Goal: Task Accomplishment & Management: Manage account settings

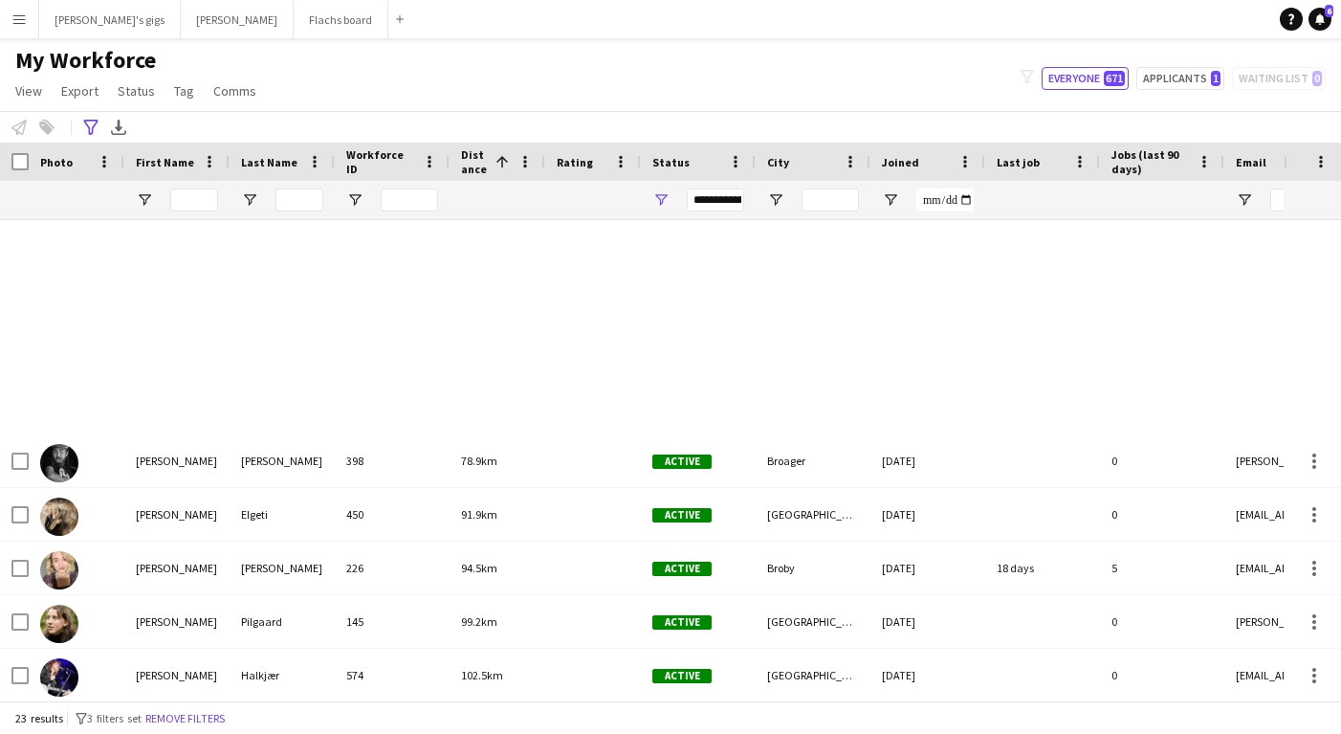
scroll to position [752, 0]
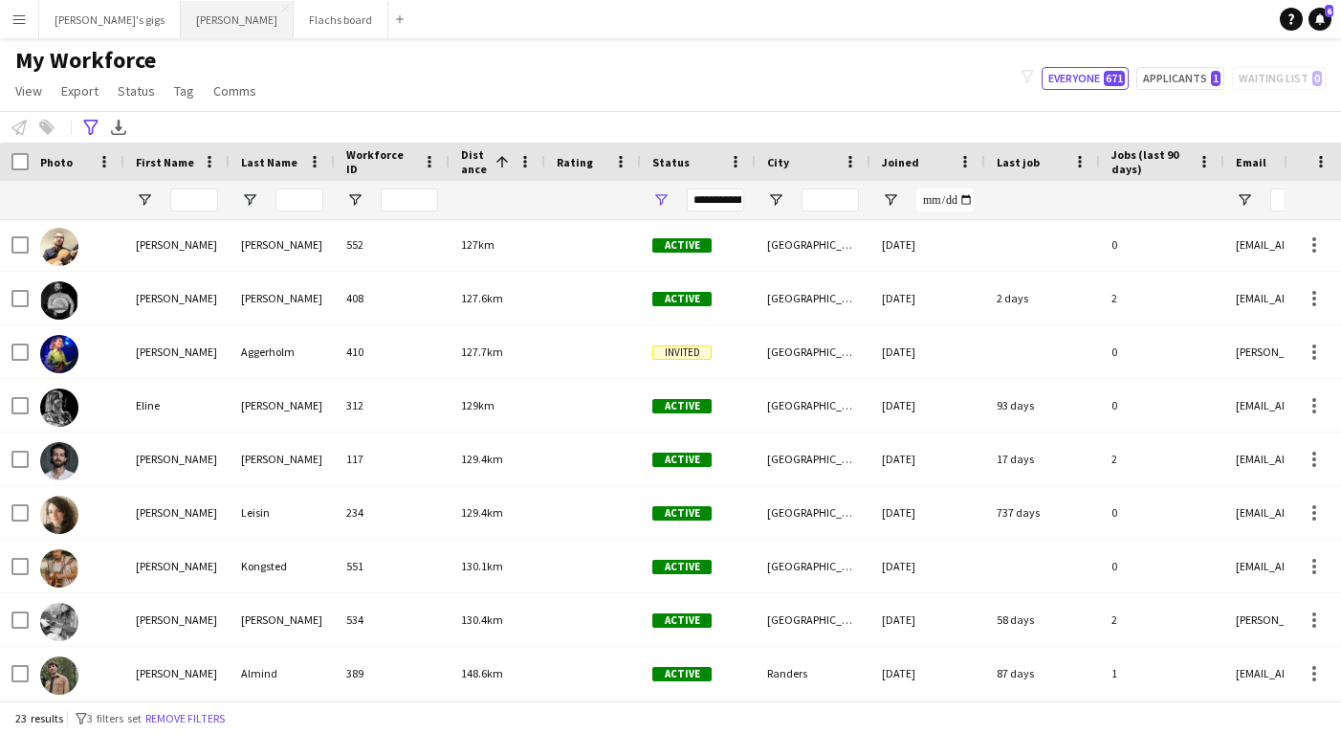
click at [181, 26] on button "Asger Gigs Close" at bounding box center [237, 19] width 113 height 37
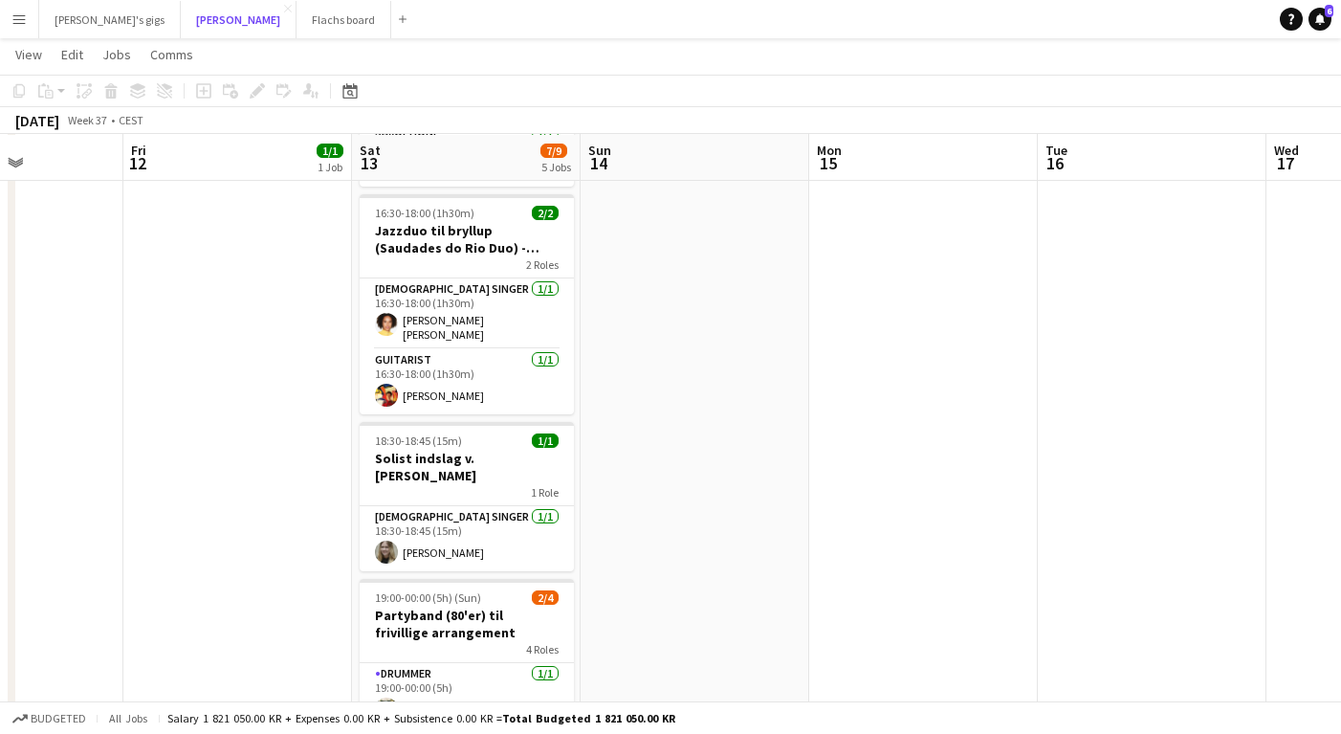
scroll to position [331, 0]
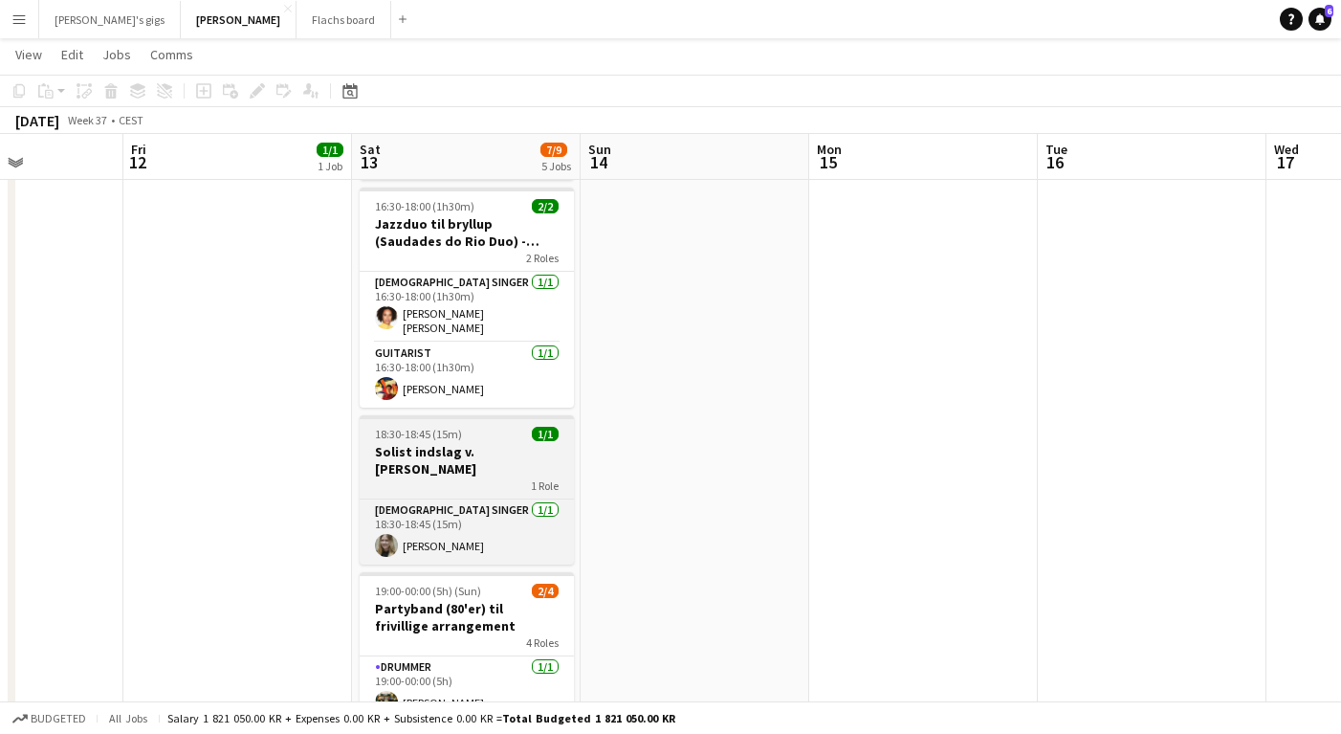
click at [429, 451] on h3 "Solist indslag v. [PERSON_NAME]" at bounding box center [467, 460] width 214 height 34
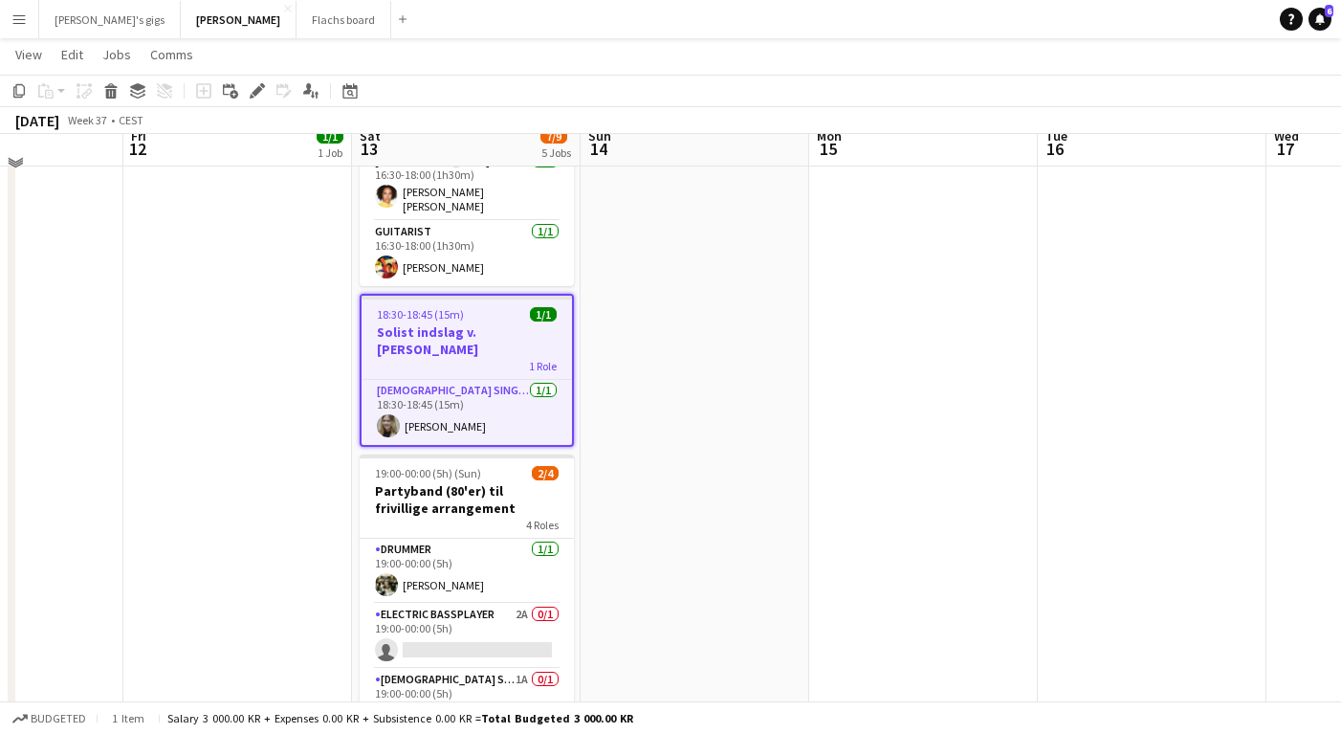
scroll to position [420, 0]
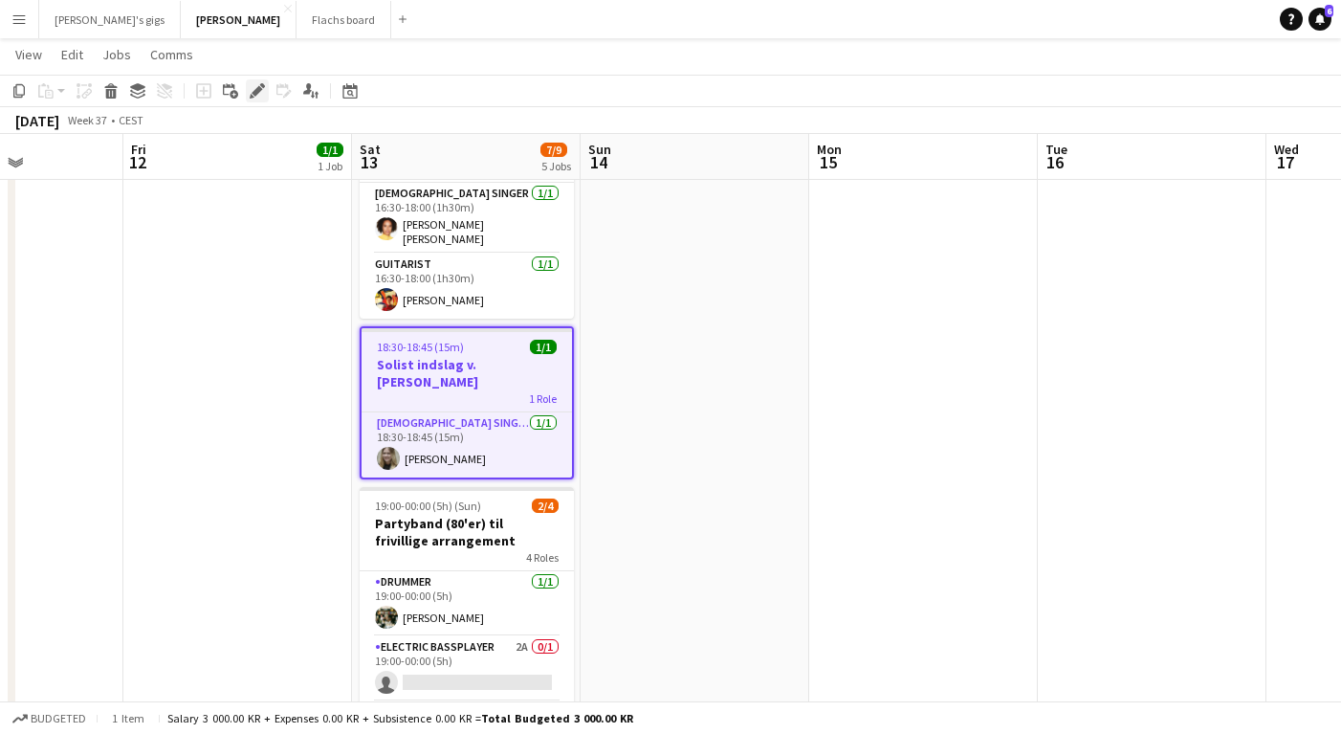
click at [252, 83] on icon "Edit" at bounding box center [257, 90] width 15 height 15
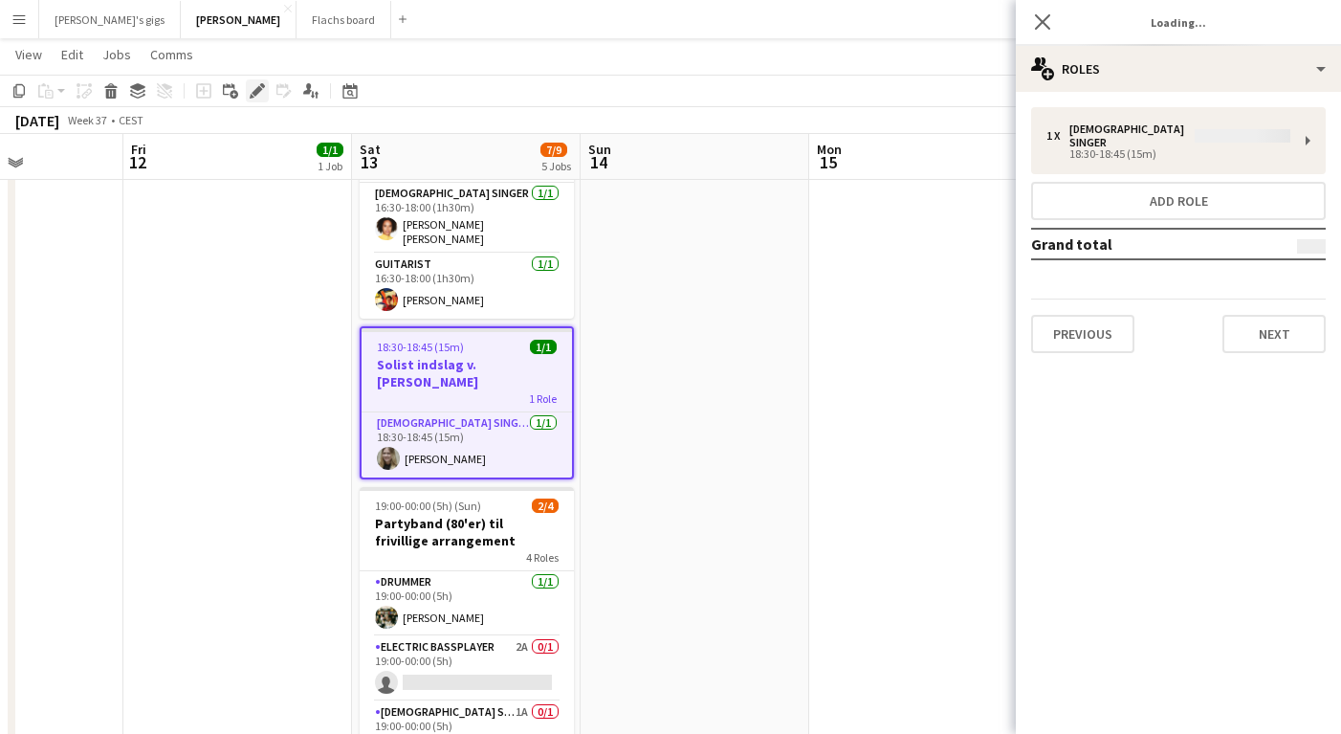
type input "**********"
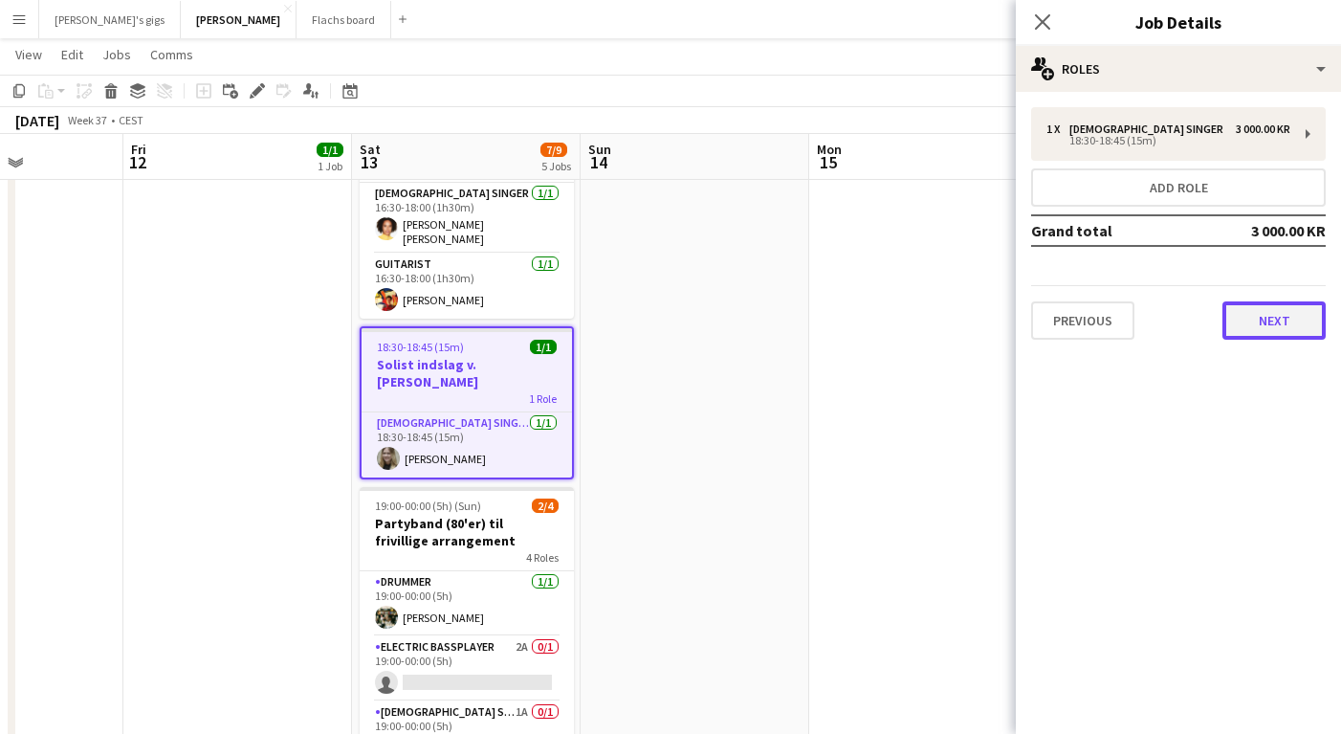
click at [1257, 315] on button "Next" at bounding box center [1273, 320] width 103 height 38
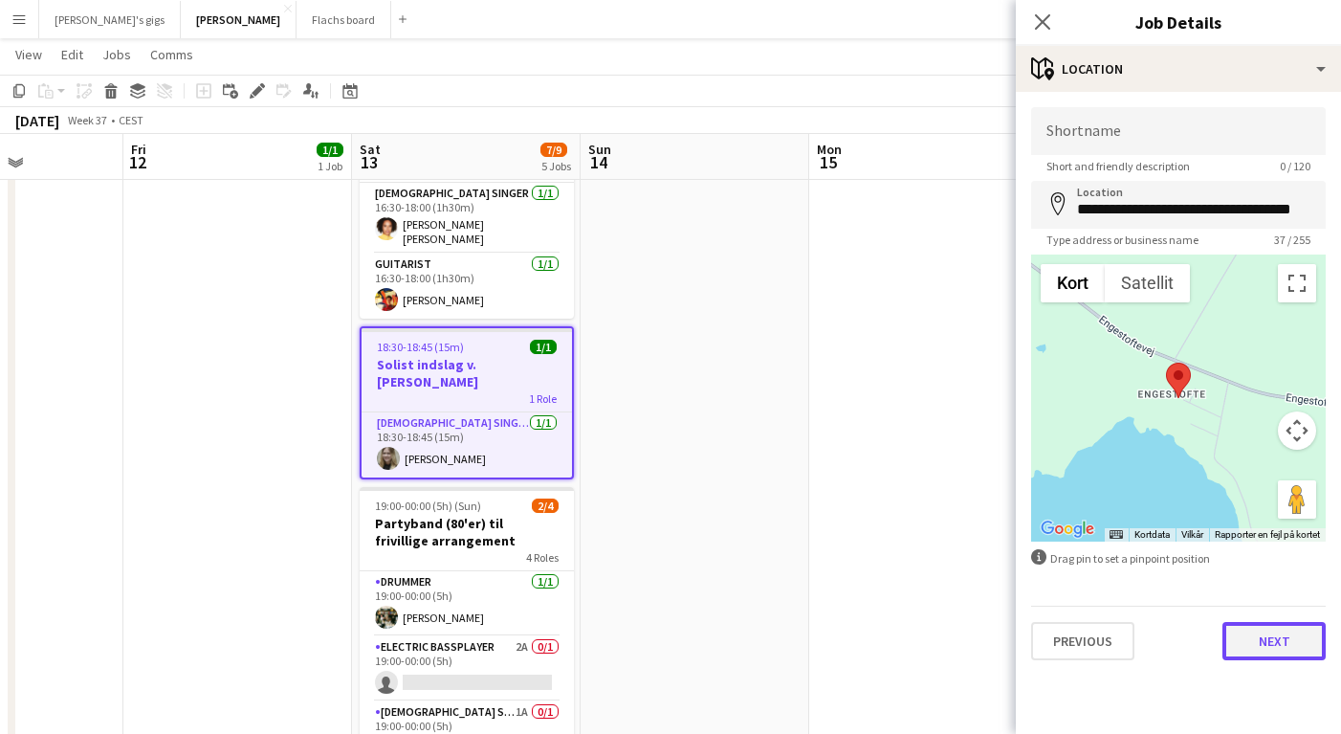
click at [1255, 652] on button "Next" at bounding box center [1273, 641] width 103 height 38
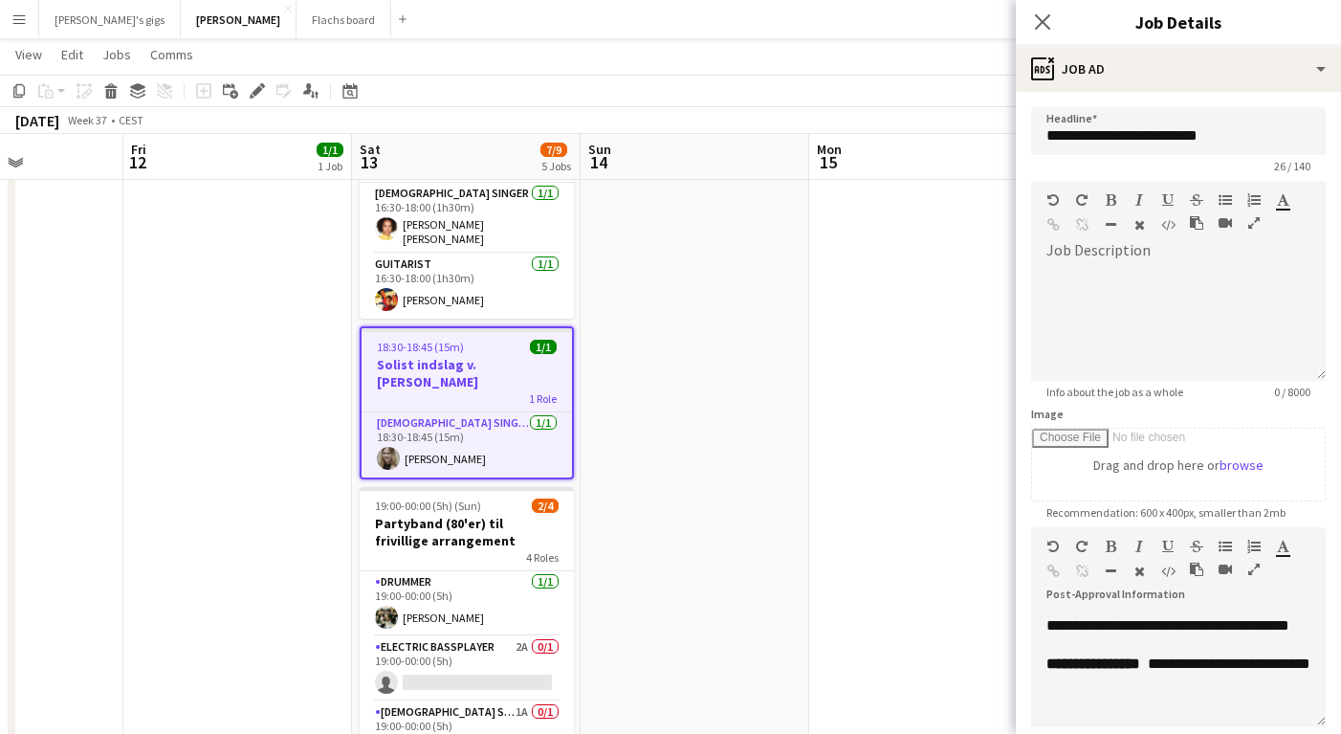
scroll to position [666, 0]
drag, startPoint x: 1205, startPoint y: 666, endPoint x: 1173, endPoint y: 641, distance: 40.9
click at [1173, 654] on p "**********" at bounding box center [1178, 663] width 264 height 19
paste div
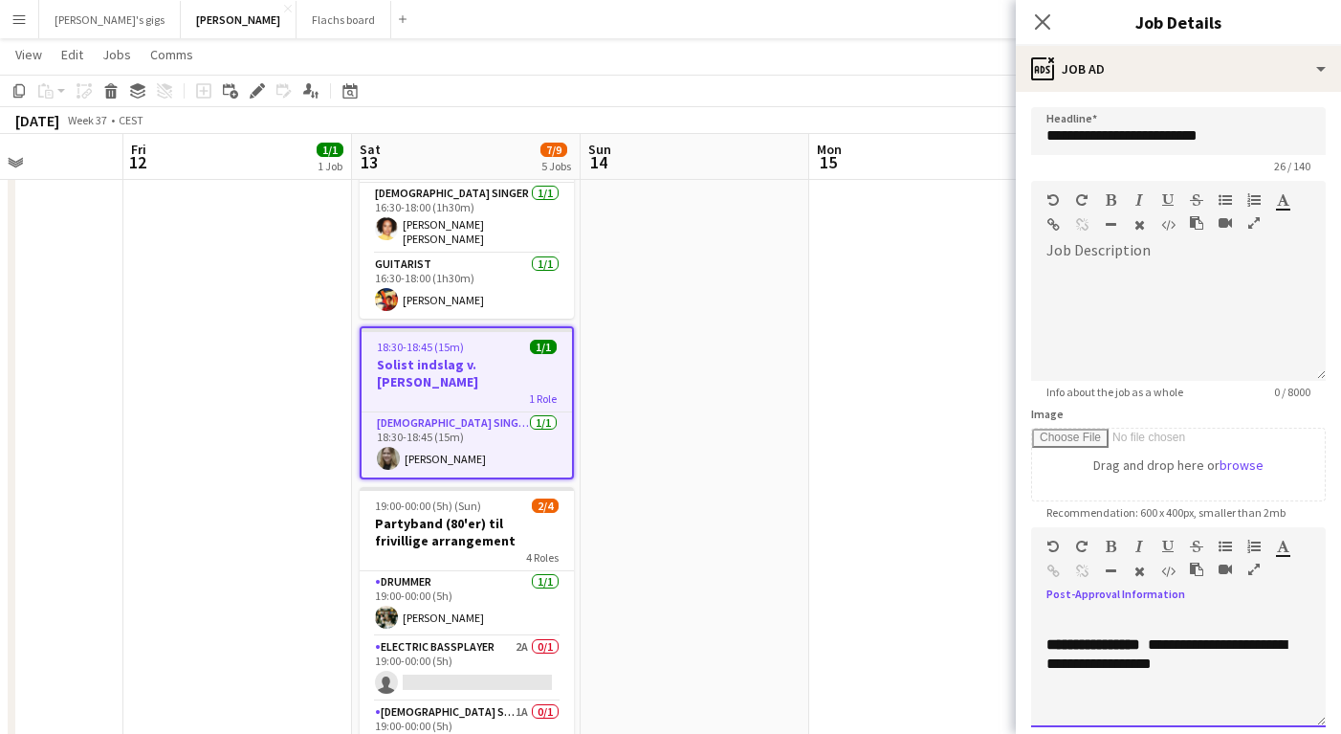
click at [1173, 645] on span "**********" at bounding box center [1166, 653] width 240 height 33
click at [1144, 641] on span "**********" at bounding box center [1095, 644] width 98 height 14
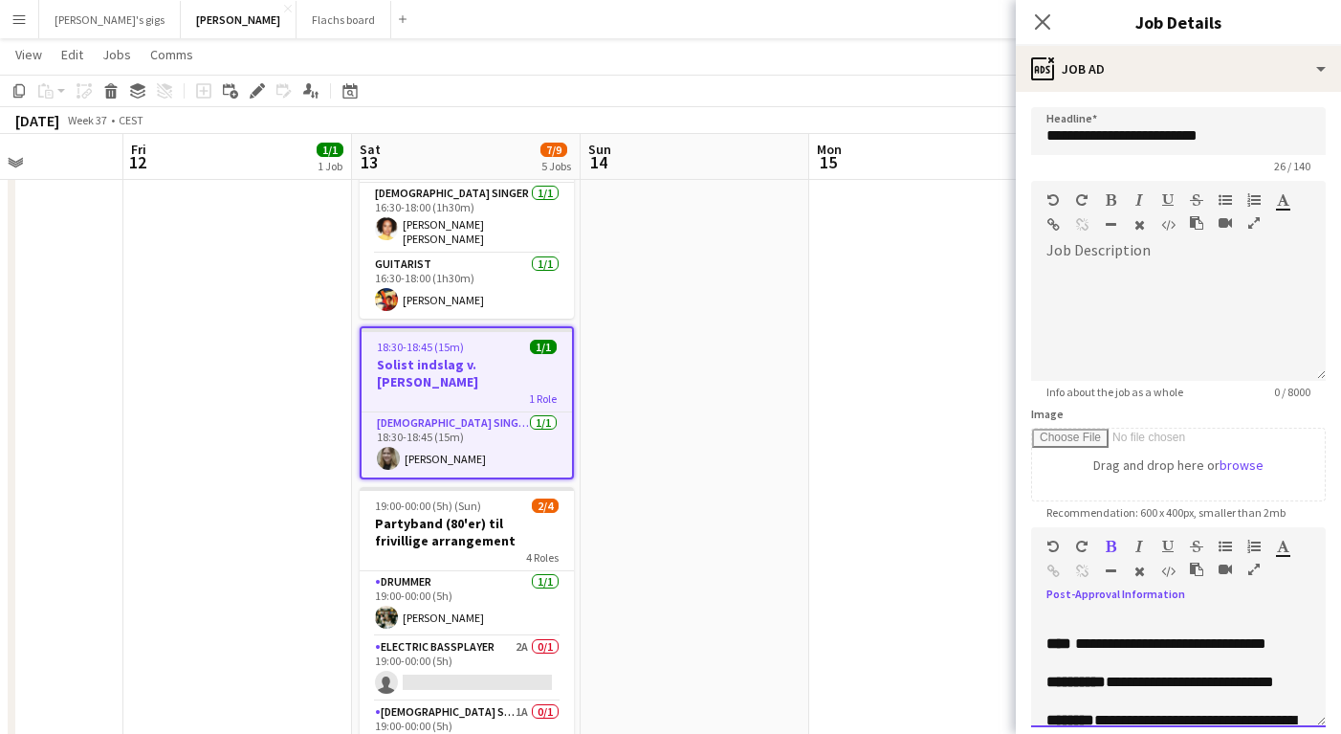
scroll to position [0, 0]
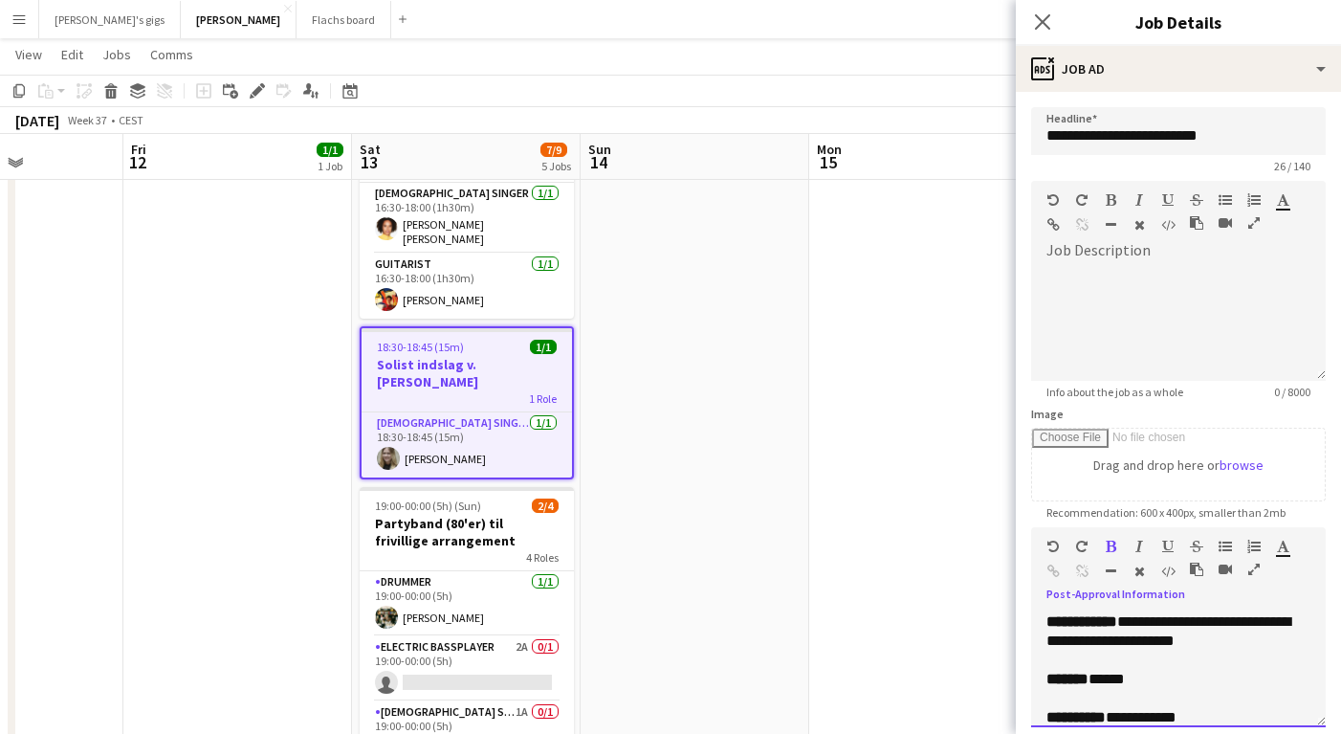
click at [1273, 639] on p "**********" at bounding box center [1178, 631] width 264 height 38
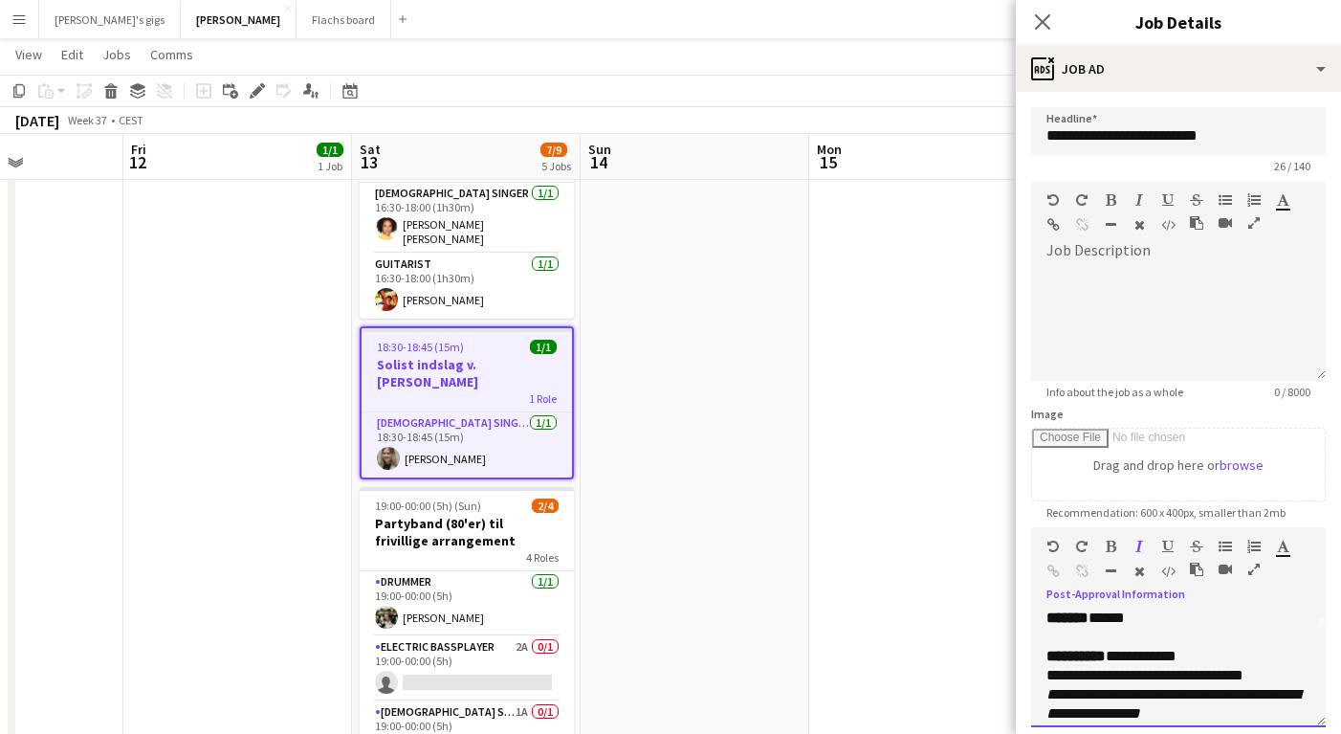
scroll to position [742, 0]
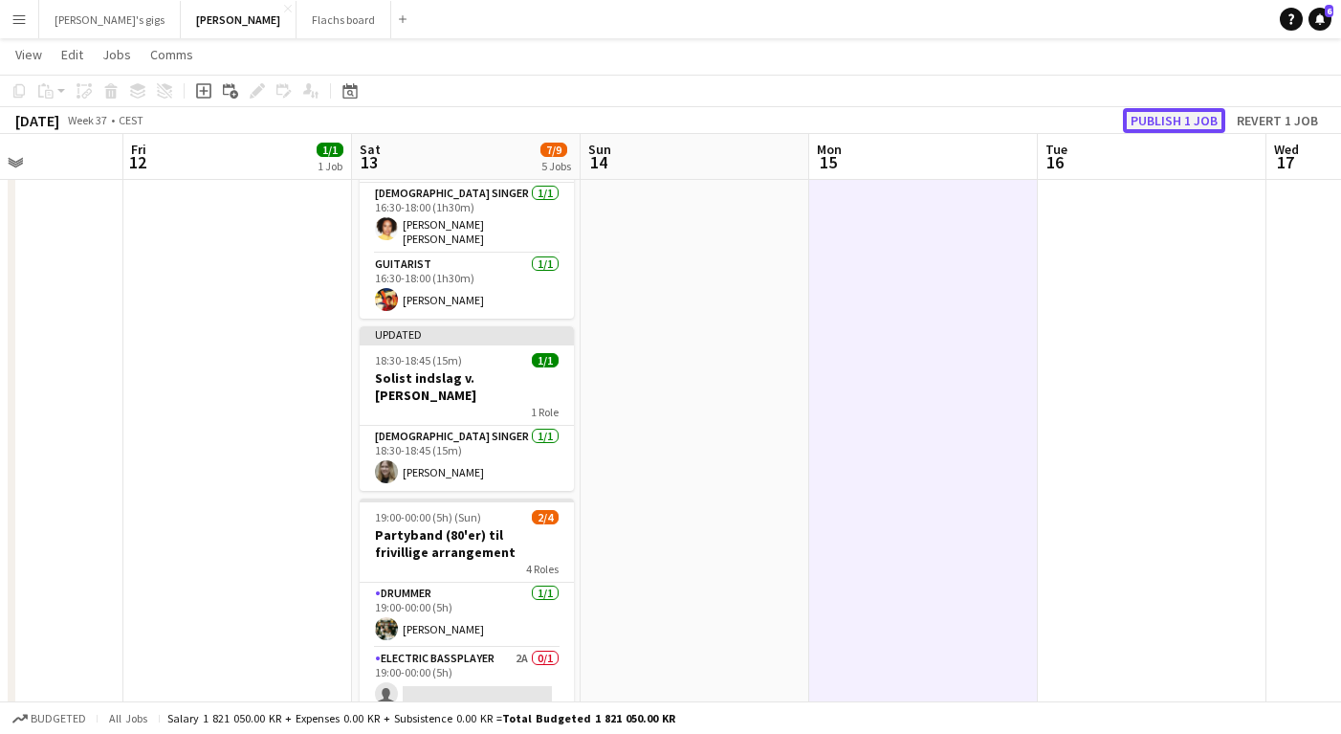
click at [1184, 128] on button "Publish 1 job" at bounding box center [1174, 120] width 102 height 25
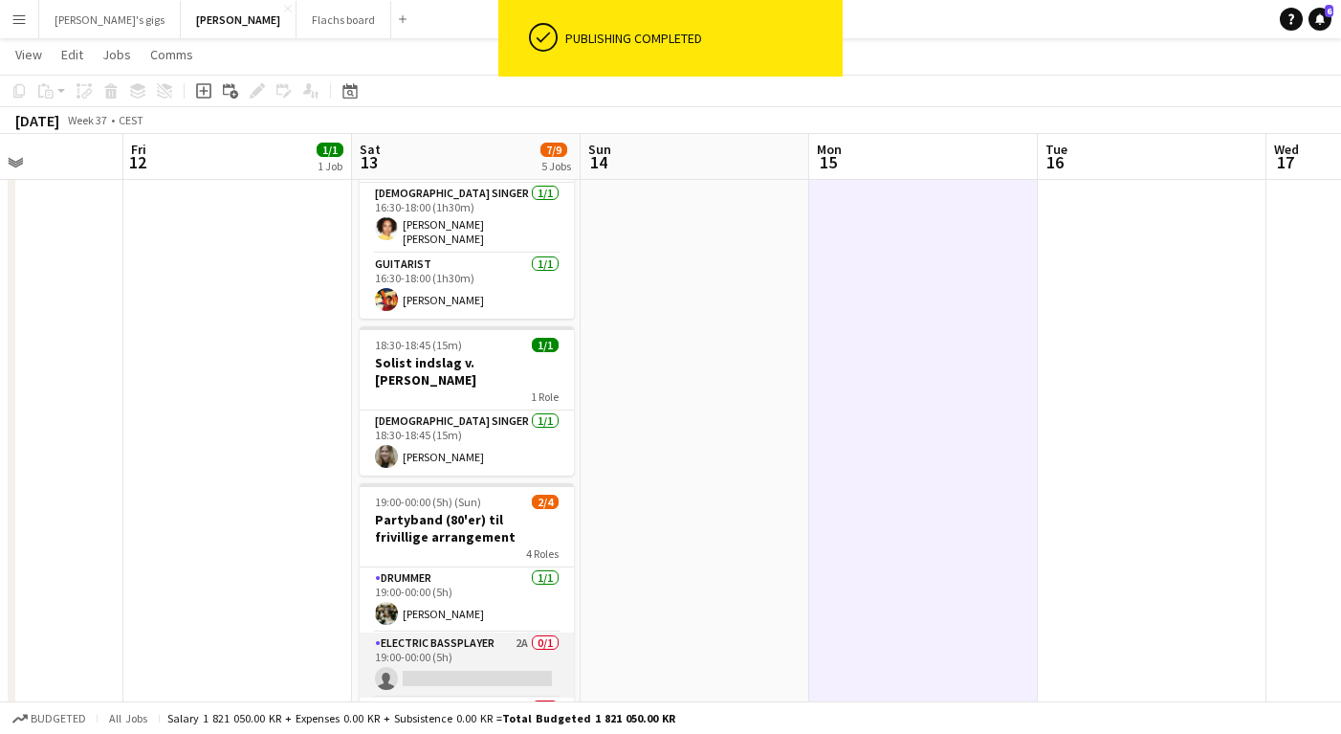
click at [474, 632] on app-card-role "Electric Bassplayer 2A 0/1 19:00-00:00 (5h) single-neutral-actions" at bounding box center [467, 664] width 214 height 65
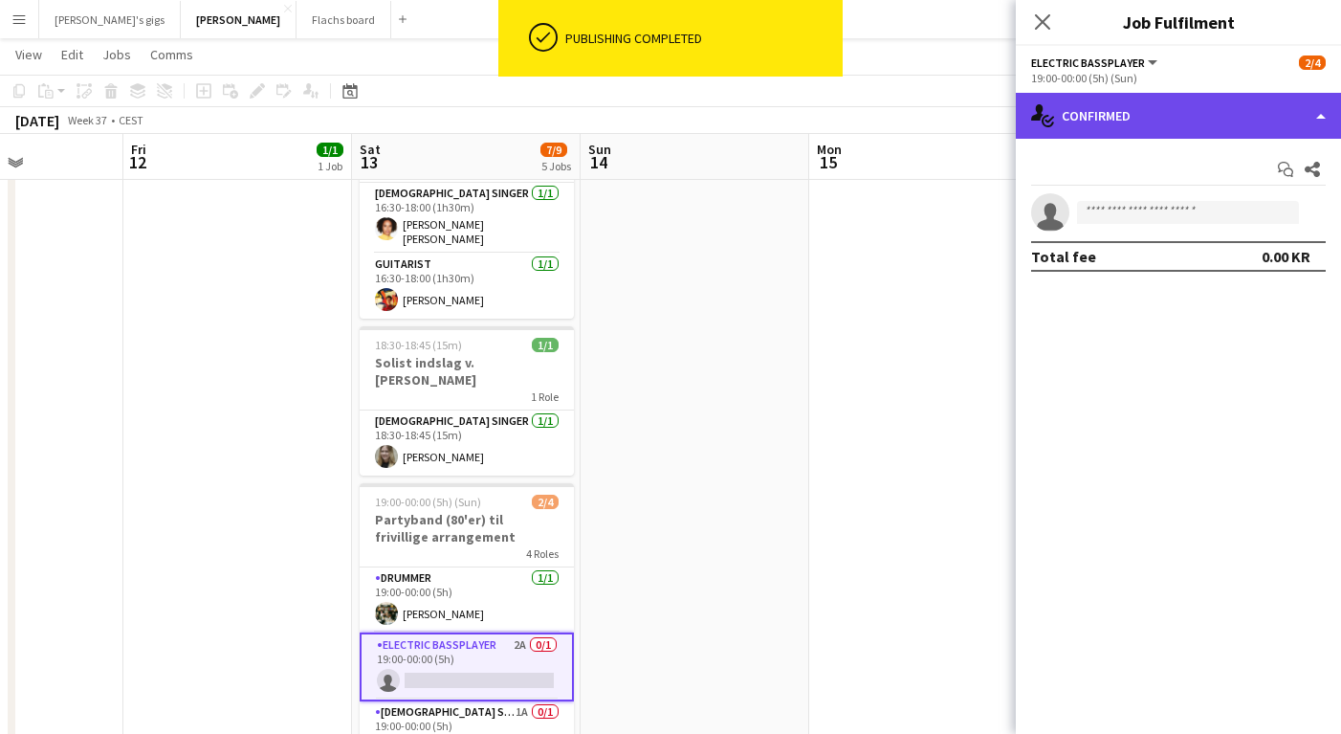
click at [1063, 136] on div "single-neutral-actions-check-2 Confirmed" at bounding box center [1178, 116] width 325 height 46
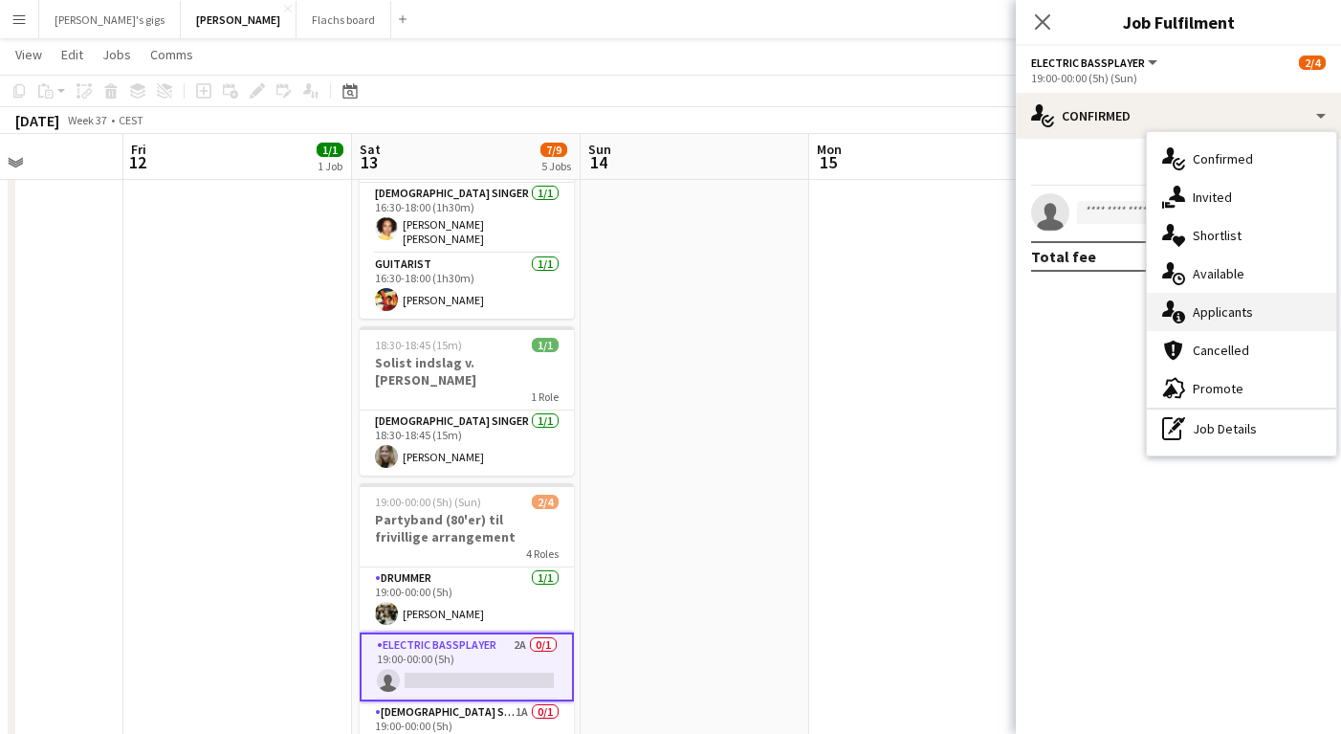
click at [1202, 316] on div "single-neutral-actions-information Applicants" at bounding box center [1241, 312] width 189 height 38
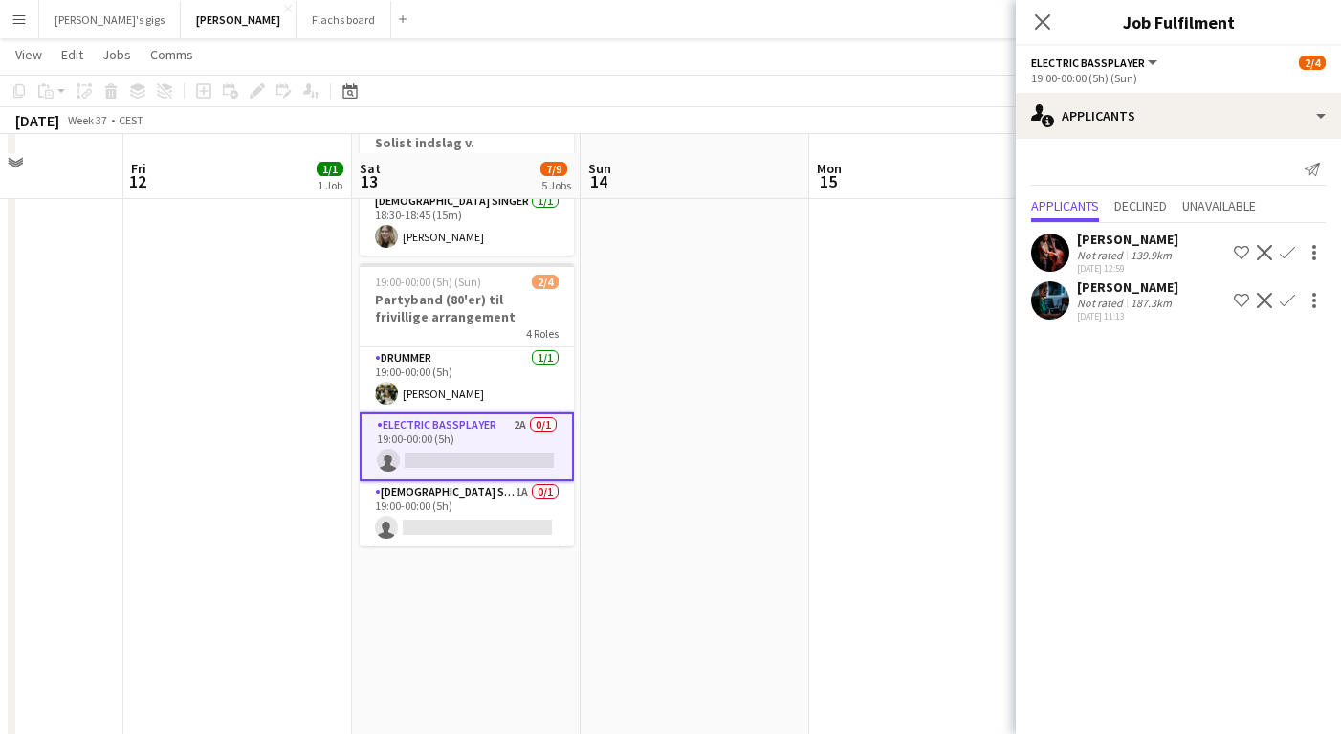
scroll to position [666, 0]
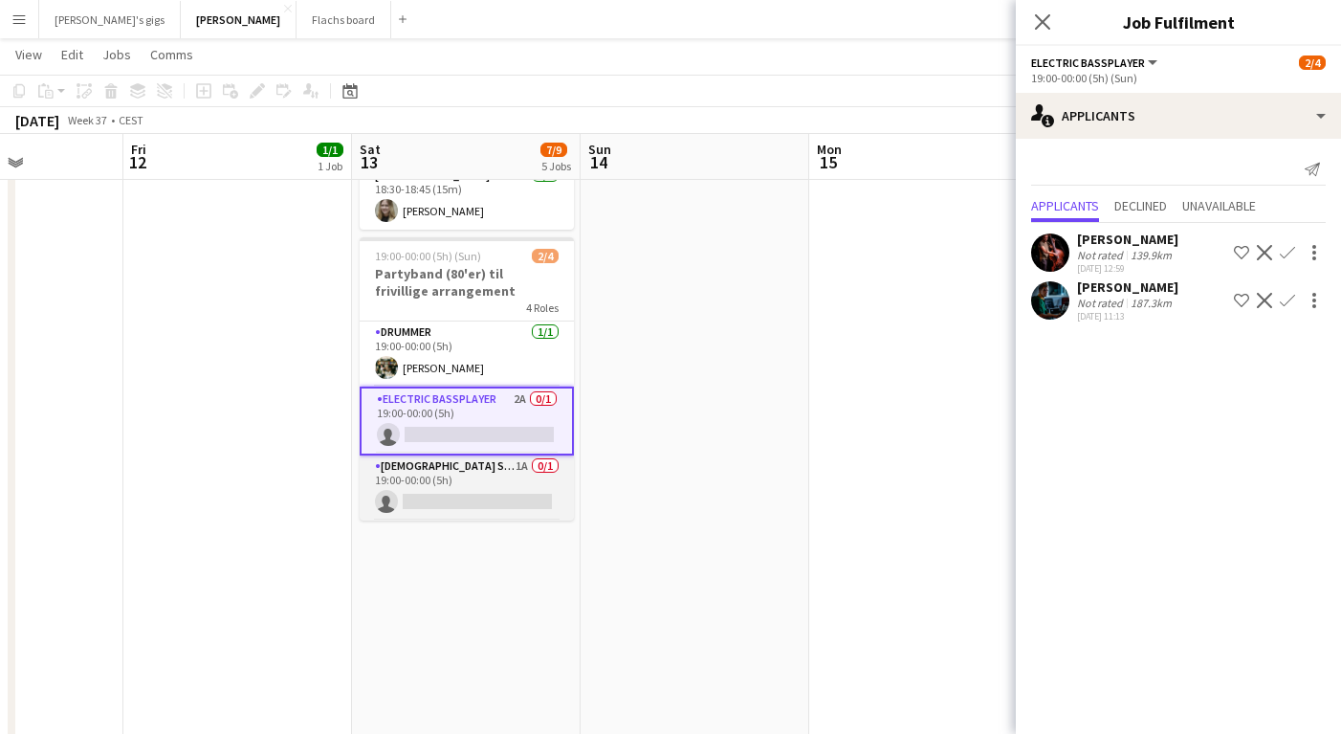
click at [455, 455] on app-card-role "[DEMOGRAPHIC_DATA] Singer 1A 0/1 19:00-00:00 (5h) single-neutral-actions" at bounding box center [467, 487] width 214 height 65
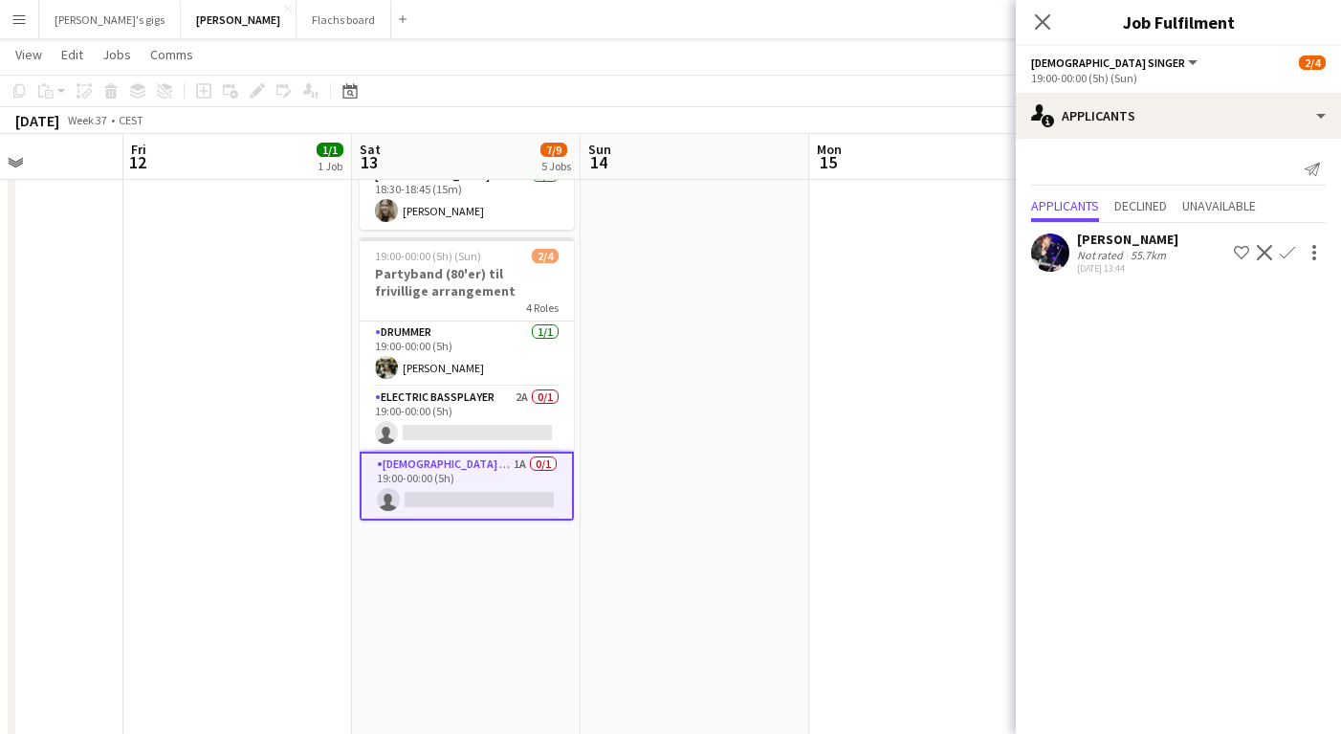
click at [1109, 253] on div "Not rated" at bounding box center [1102, 255] width 50 height 14
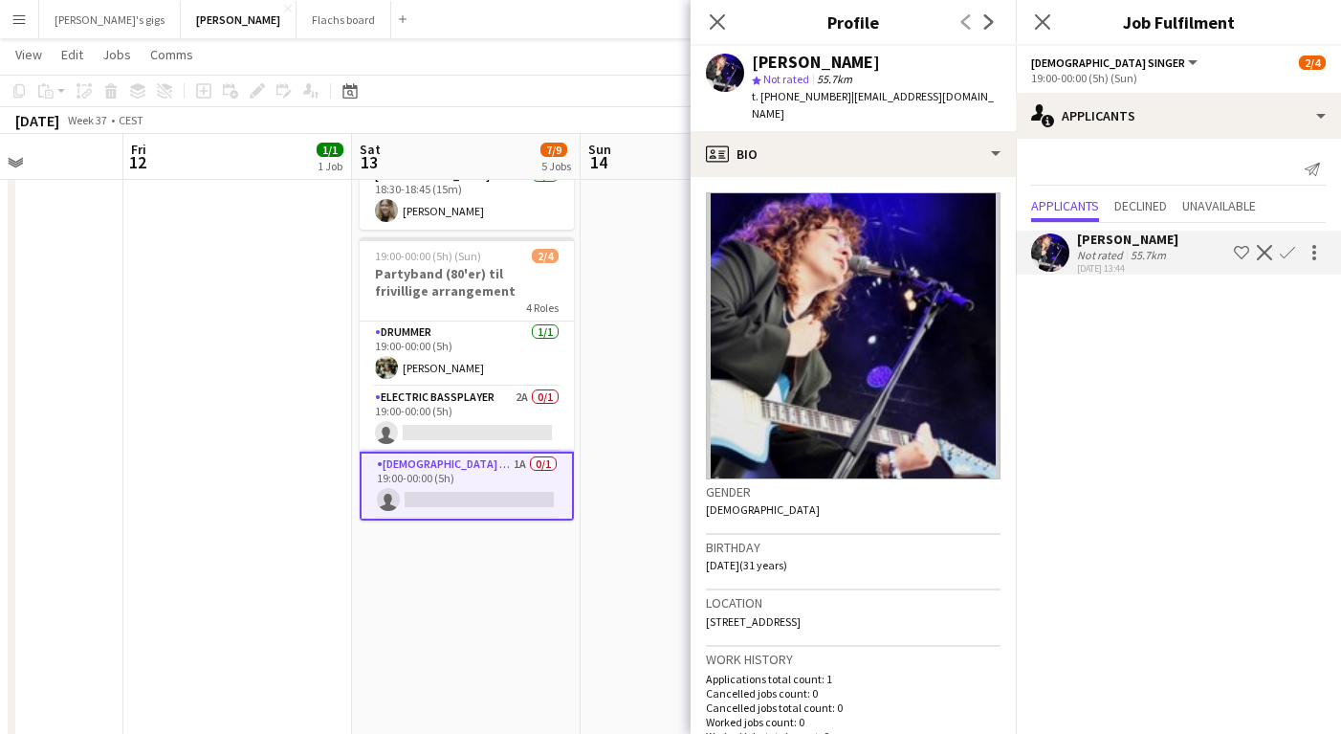
click at [1292, 257] on app-icon "Confirm" at bounding box center [1287, 252] width 15 height 15
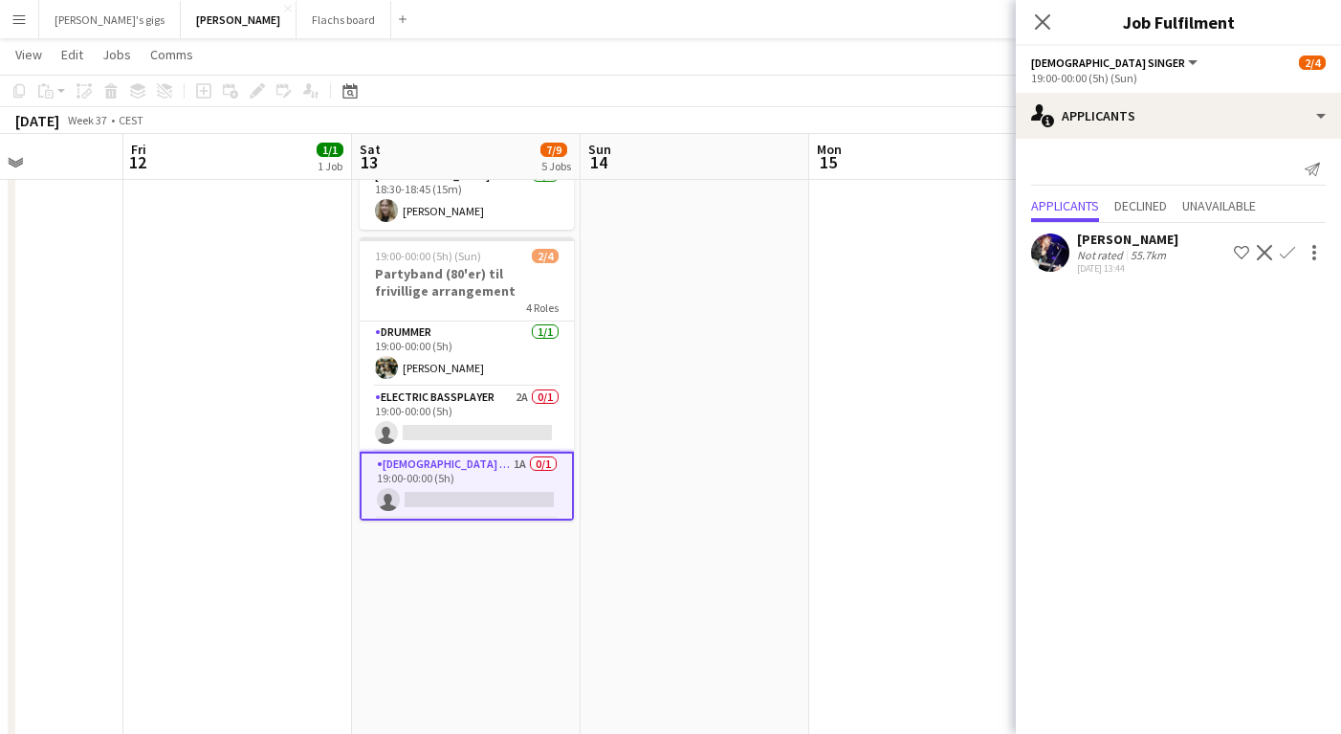
click at [1111, 259] on div "Not rated" at bounding box center [1102, 255] width 50 height 14
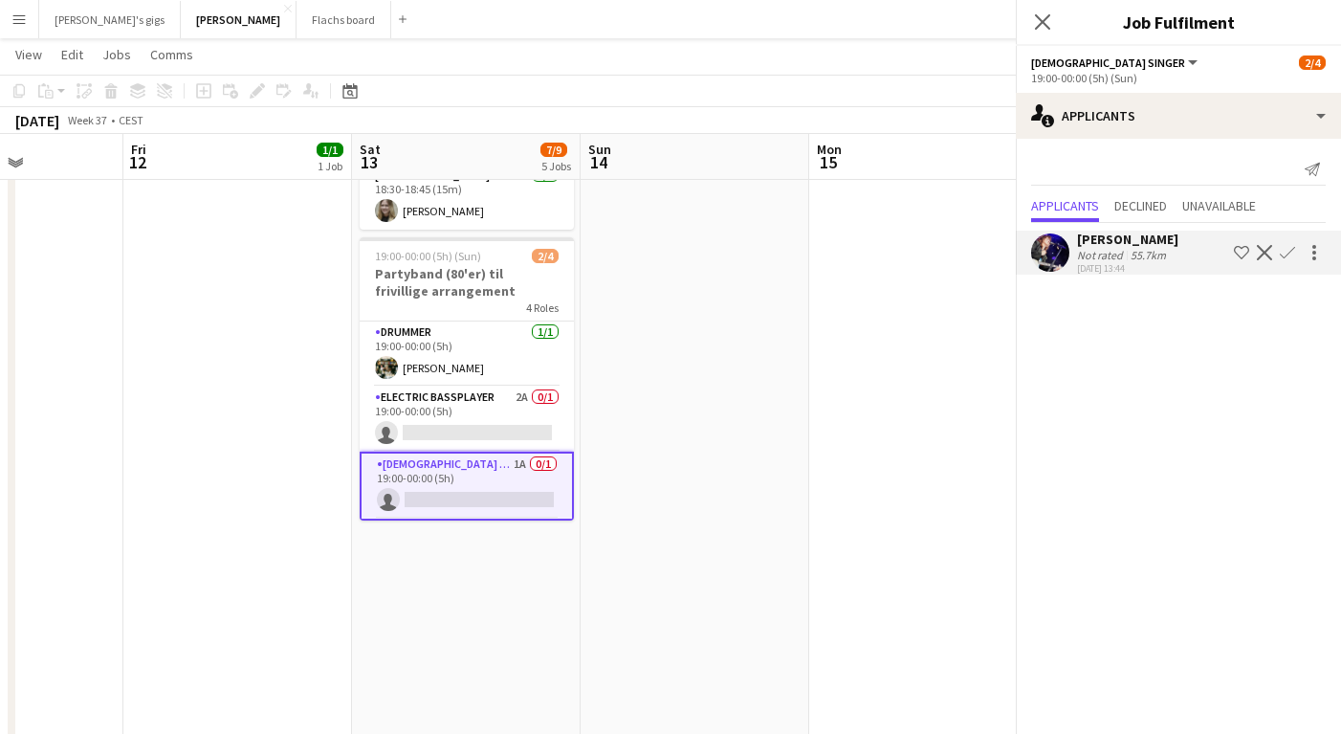
click at [1111, 259] on div "Not rated" at bounding box center [1102, 255] width 50 height 14
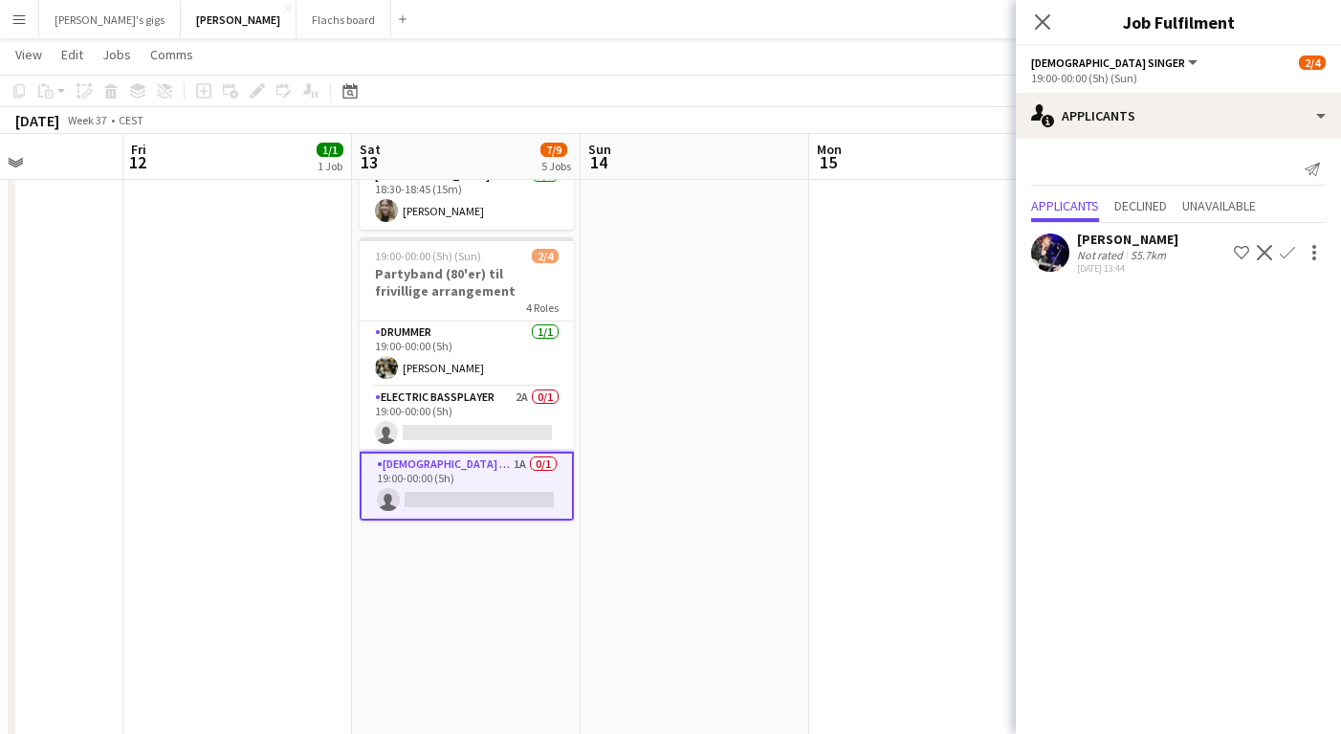
click at [1288, 251] on app-icon "Confirm" at bounding box center [1287, 252] width 15 height 15
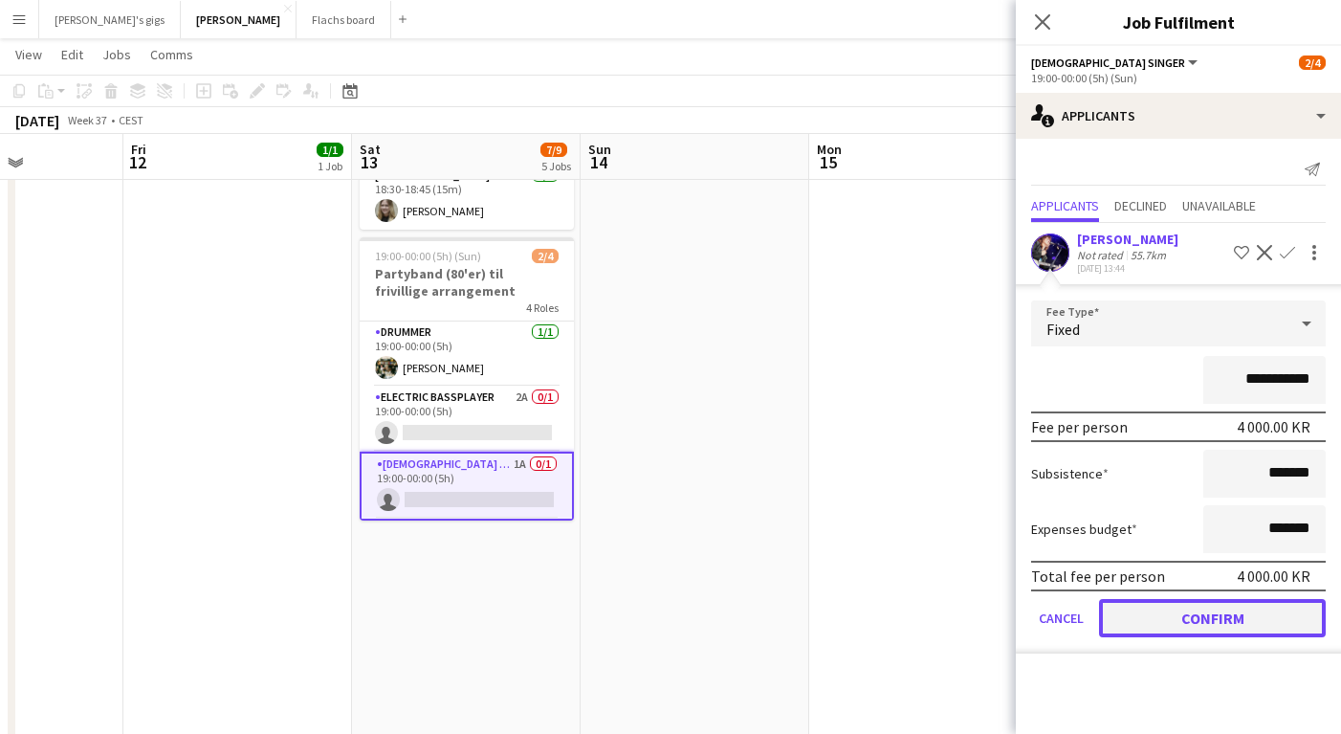
click at [1268, 618] on button "Confirm" at bounding box center [1212, 618] width 227 height 38
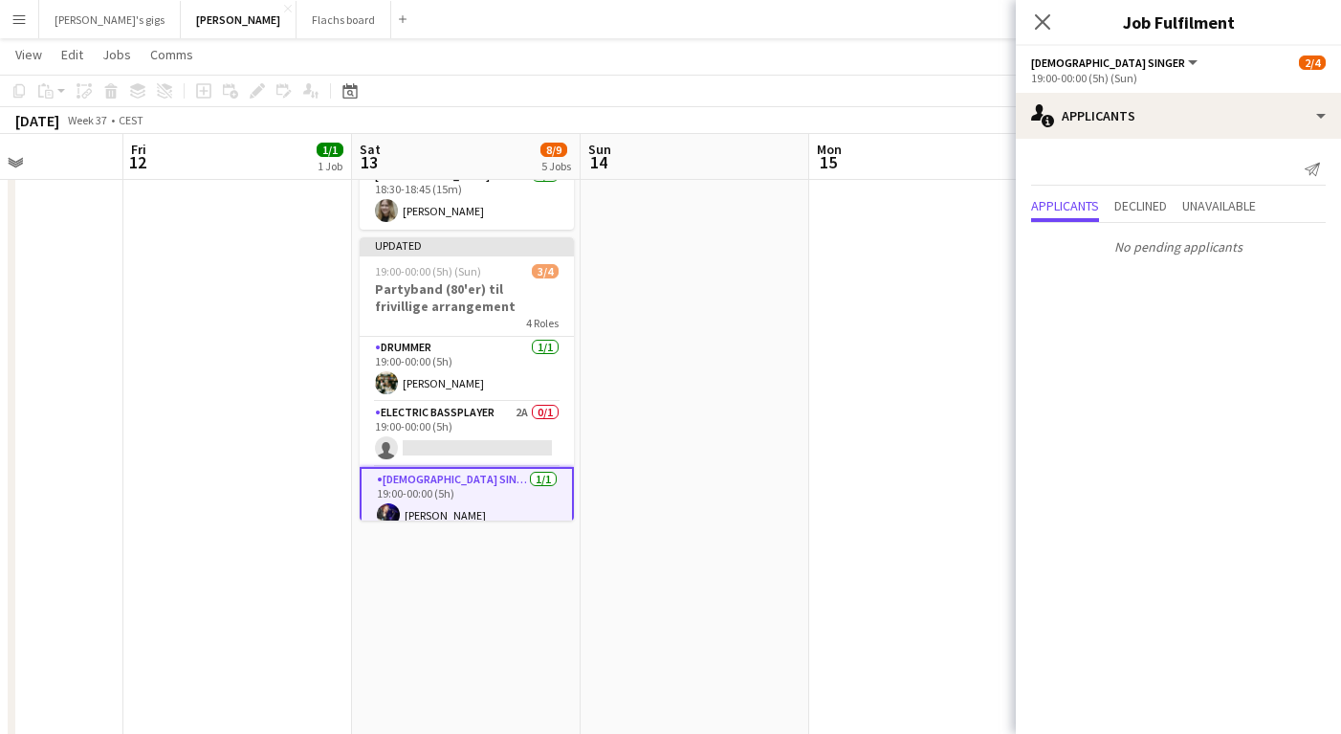
click at [740, 476] on app-date-cell at bounding box center [695, 606] width 229 height 2115
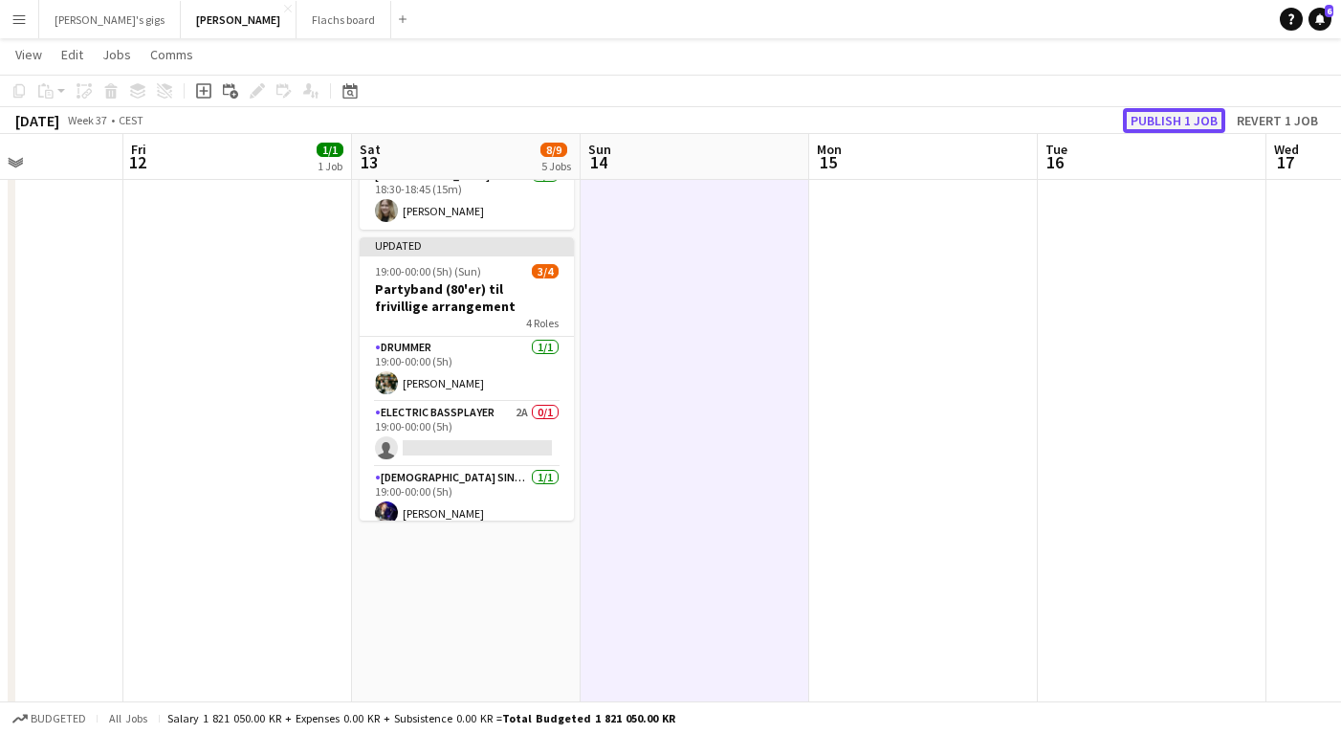
click at [1139, 115] on button "Publish 1 job" at bounding box center [1174, 120] width 102 height 25
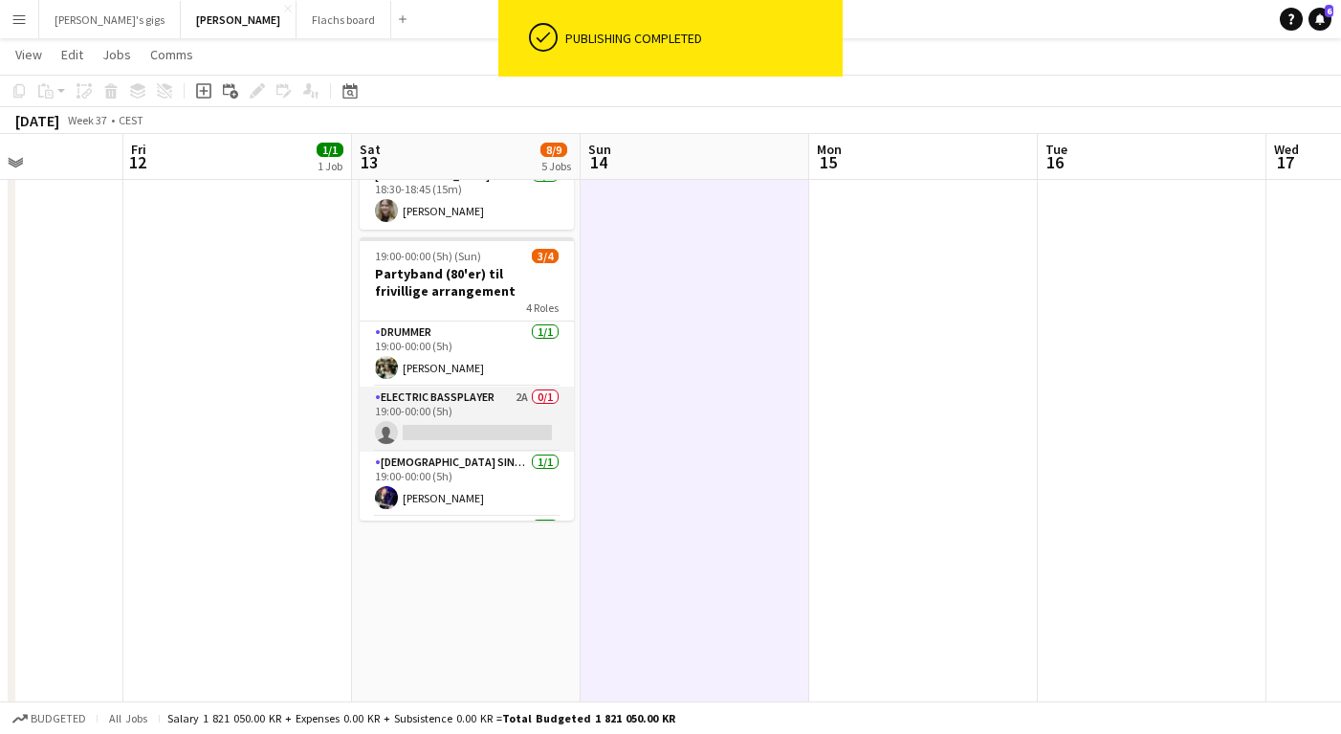
click at [434, 386] on app-card-role "Electric Bassplayer 2A 0/1 19:00-00:00 (5h) single-neutral-actions" at bounding box center [467, 418] width 214 height 65
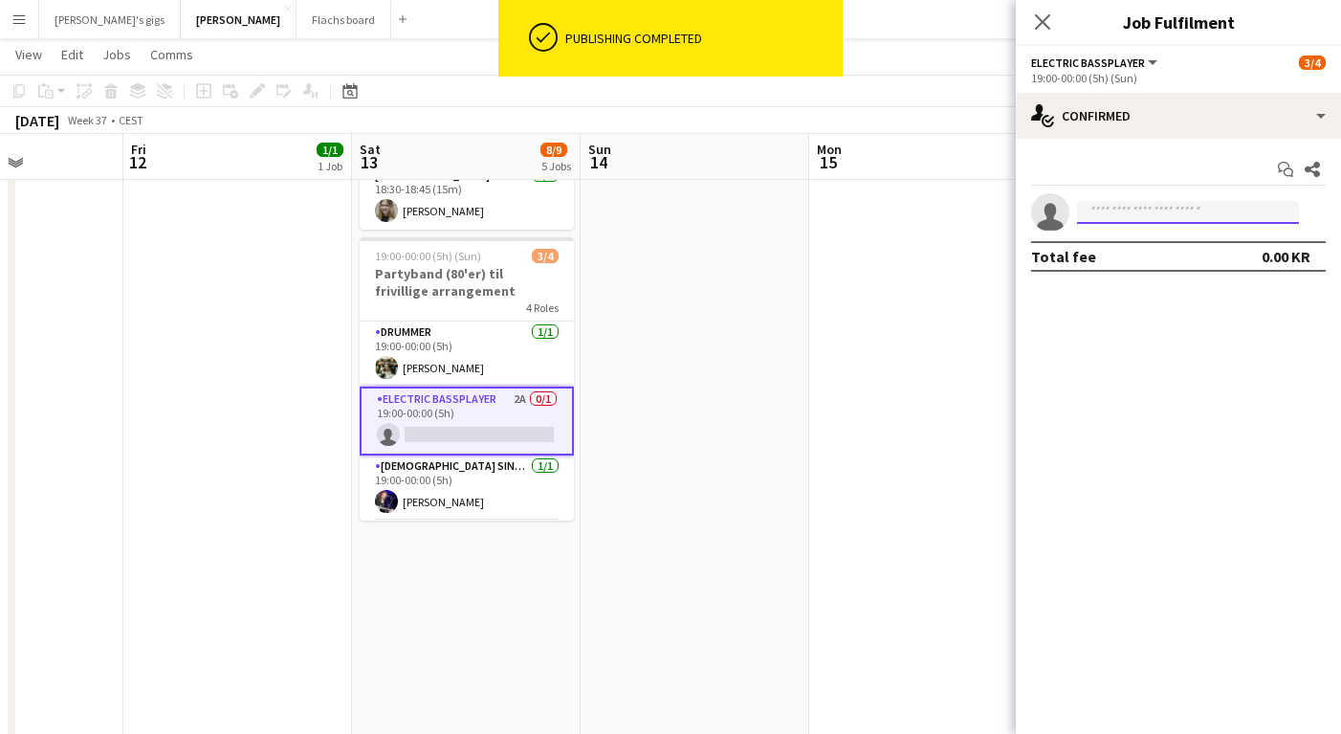
click at [1152, 204] on input at bounding box center [1188, 212] width 222 height 23
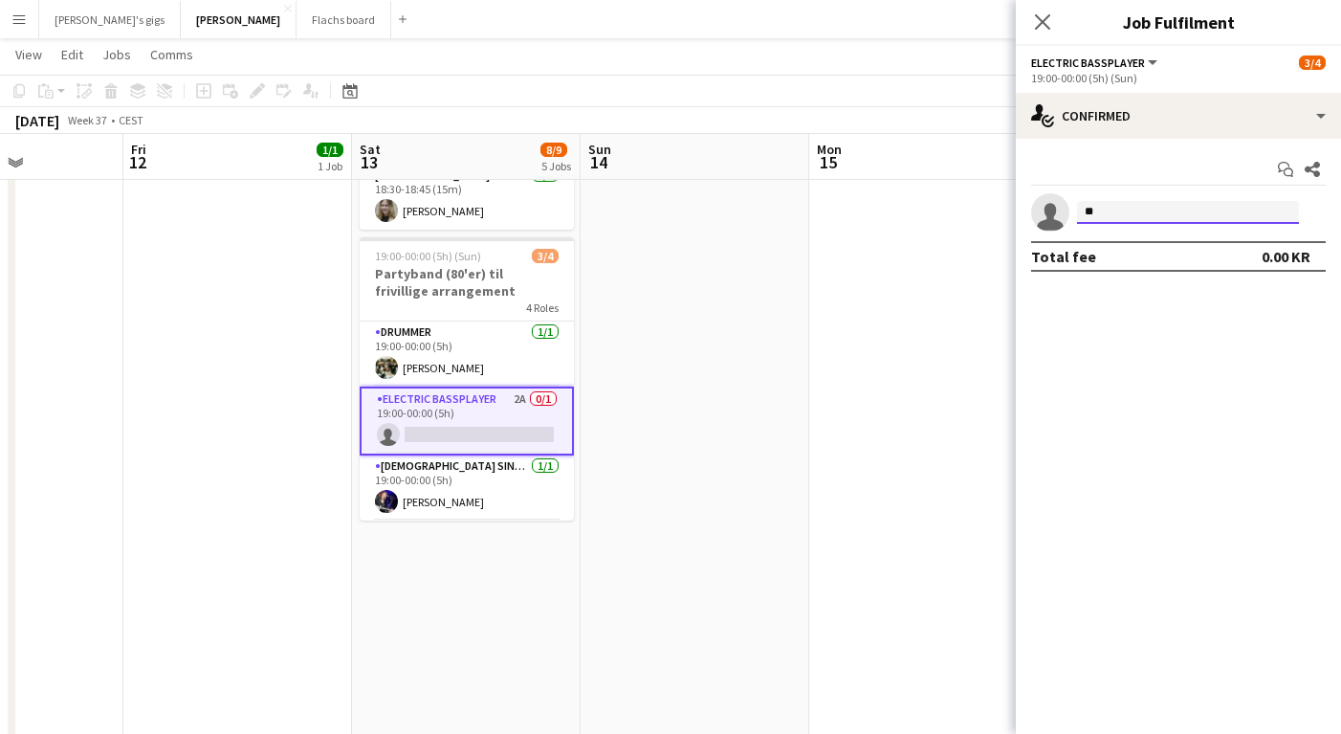
type input "*"
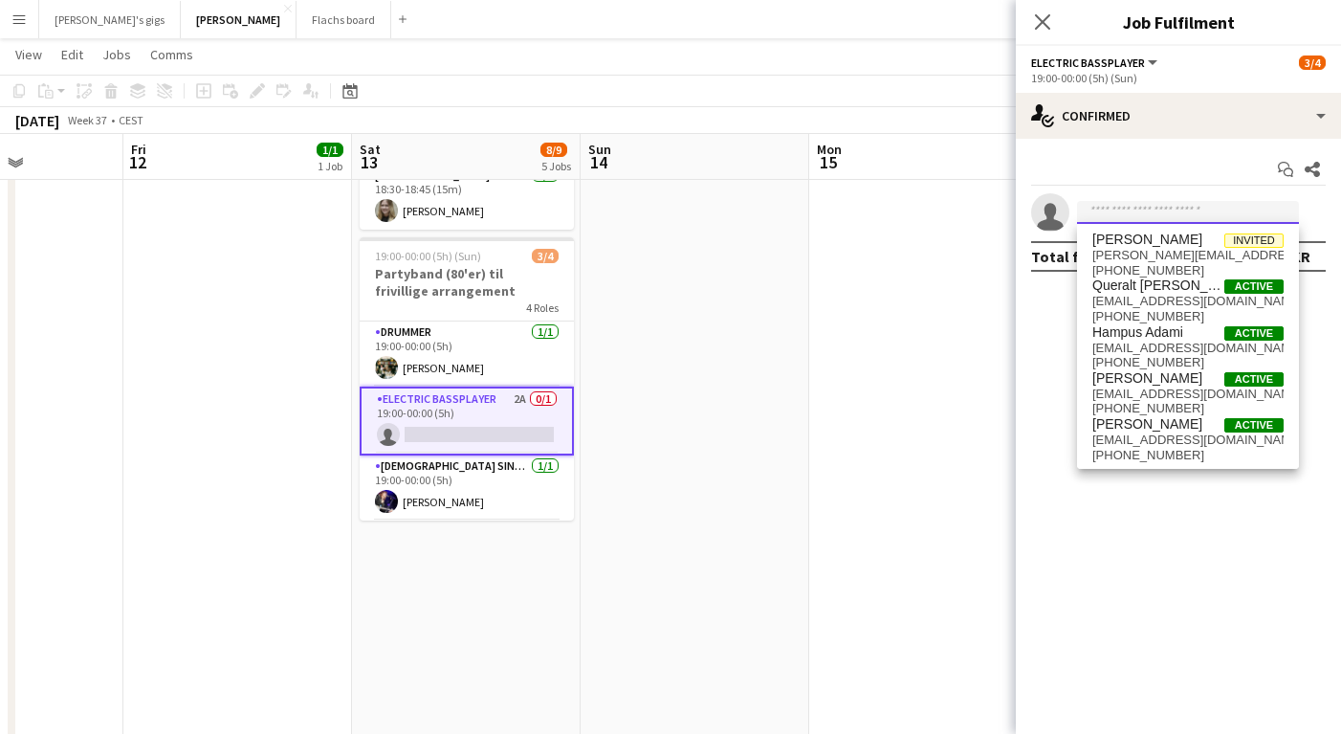
paste input "**********"
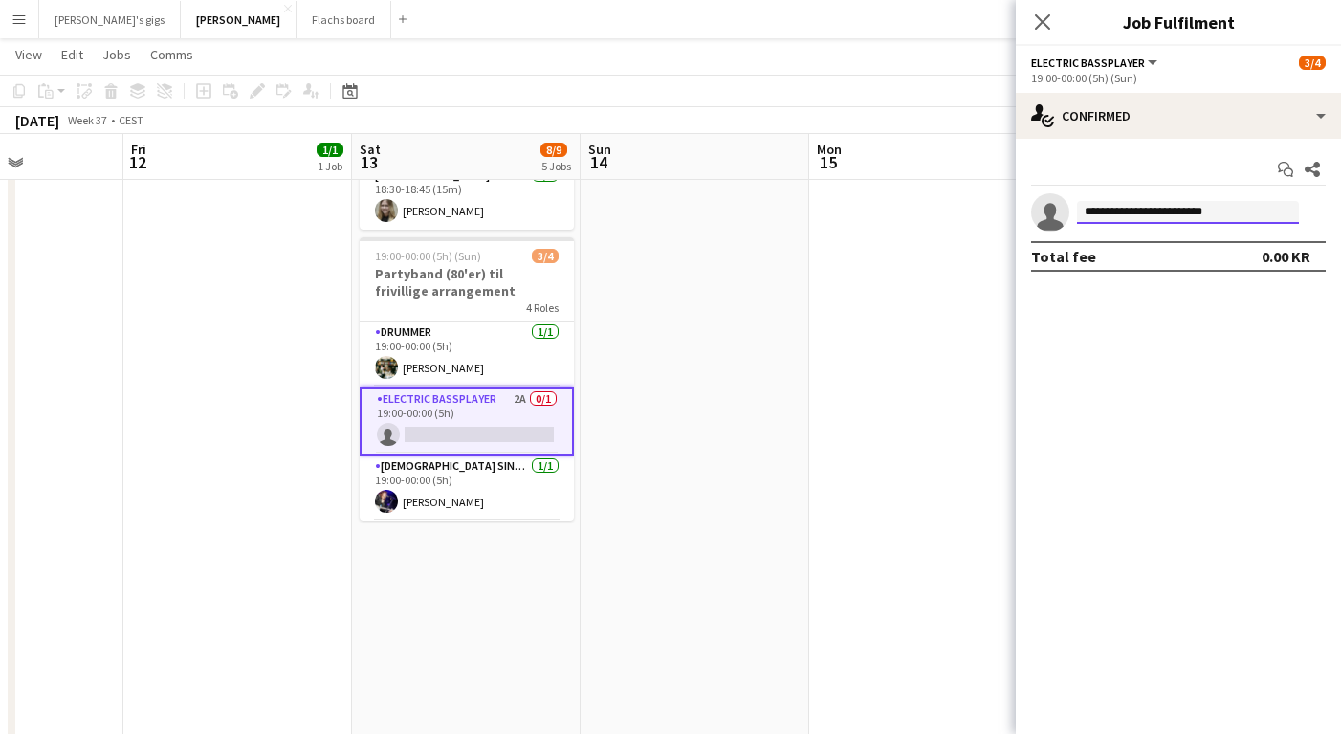
type input "**********"
click at [876, 213] on app-date-cell at bounding box center [923, 606] width 229 height 2115
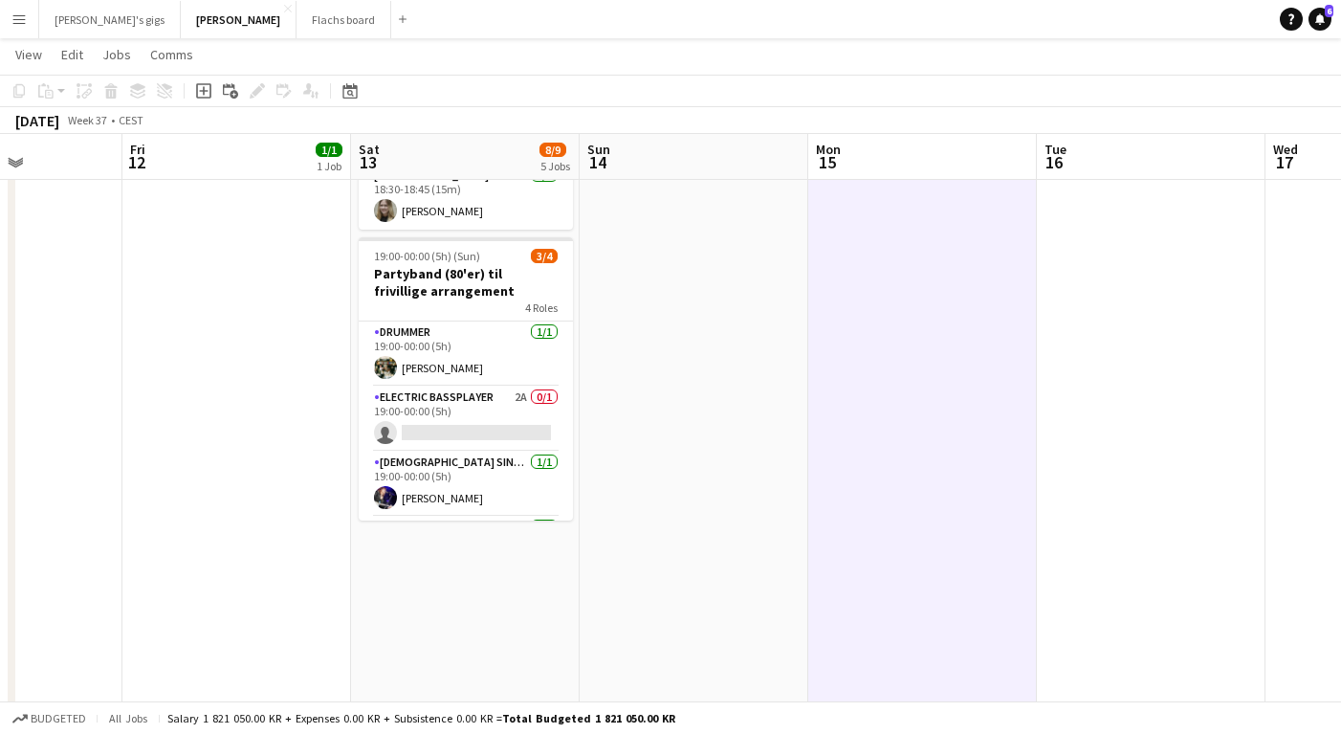
click at [23, 34] on button "Menu" at bounding box center [19, 19] width 38 height 38
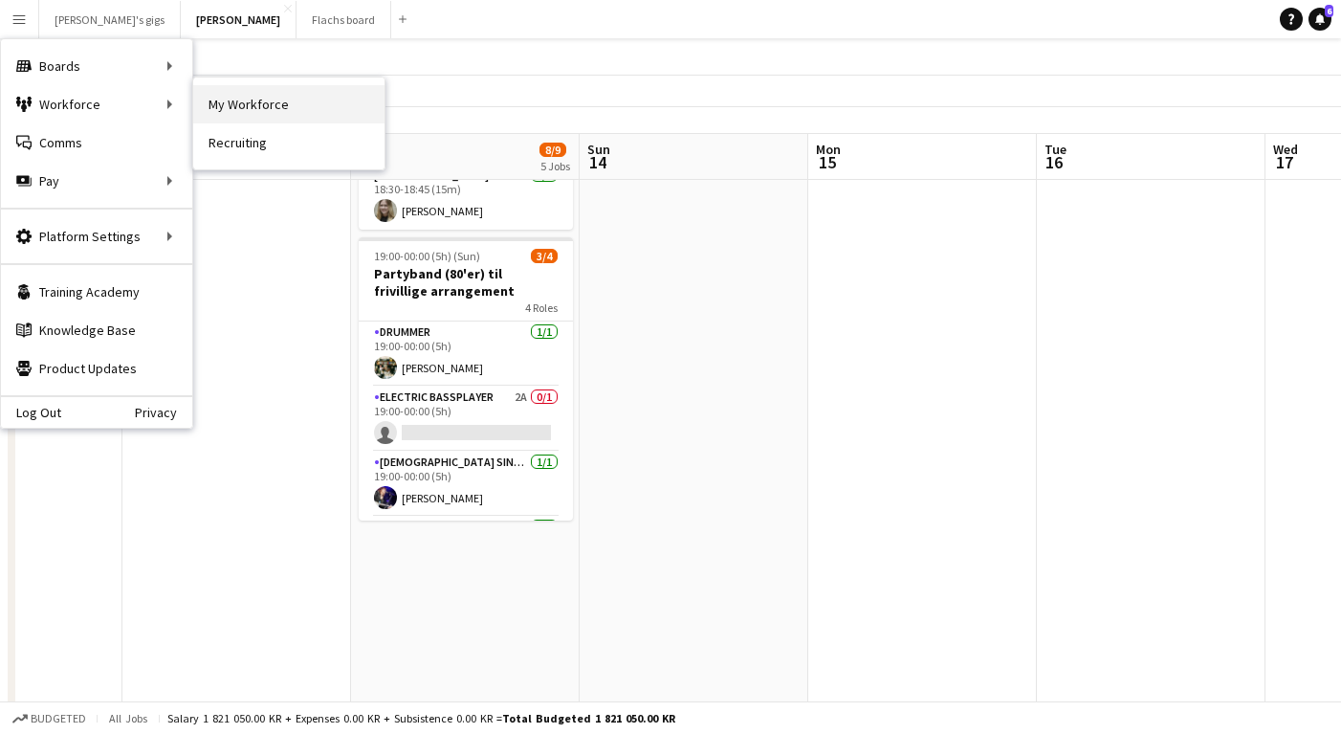
click at [225, 101] on link "My Workforce" at bounding box center [288, 104] width 191 height 38
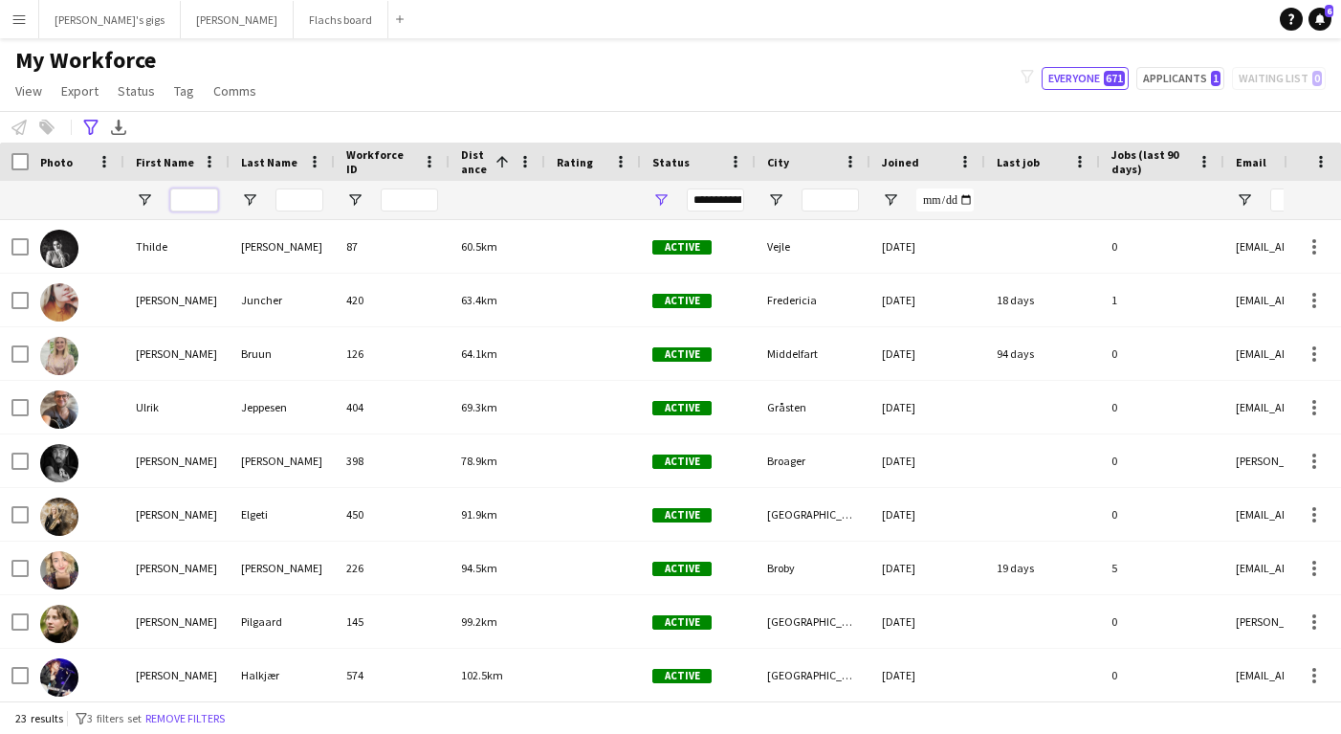
click at [198, 206] on input "First Name Filter Input" at bounding box center [194, 199] width 48 height 23
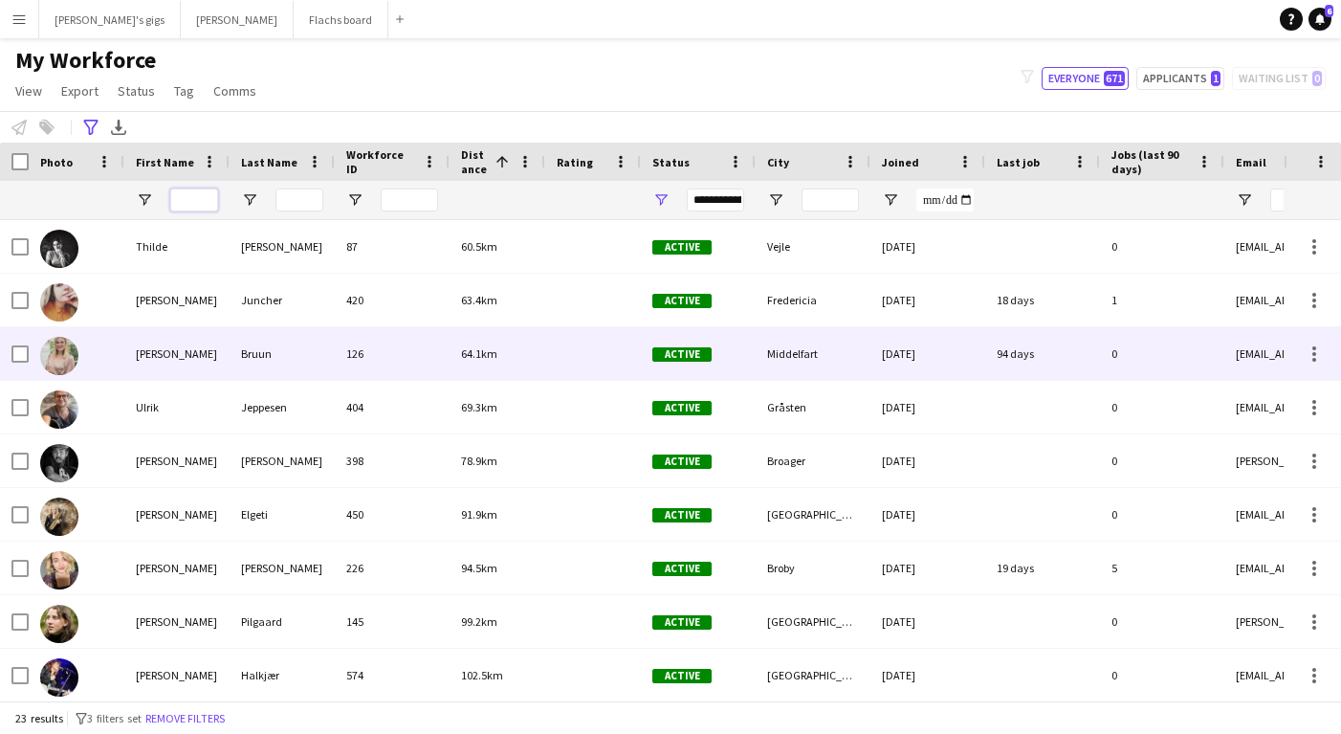
scroll to position [1, 0]
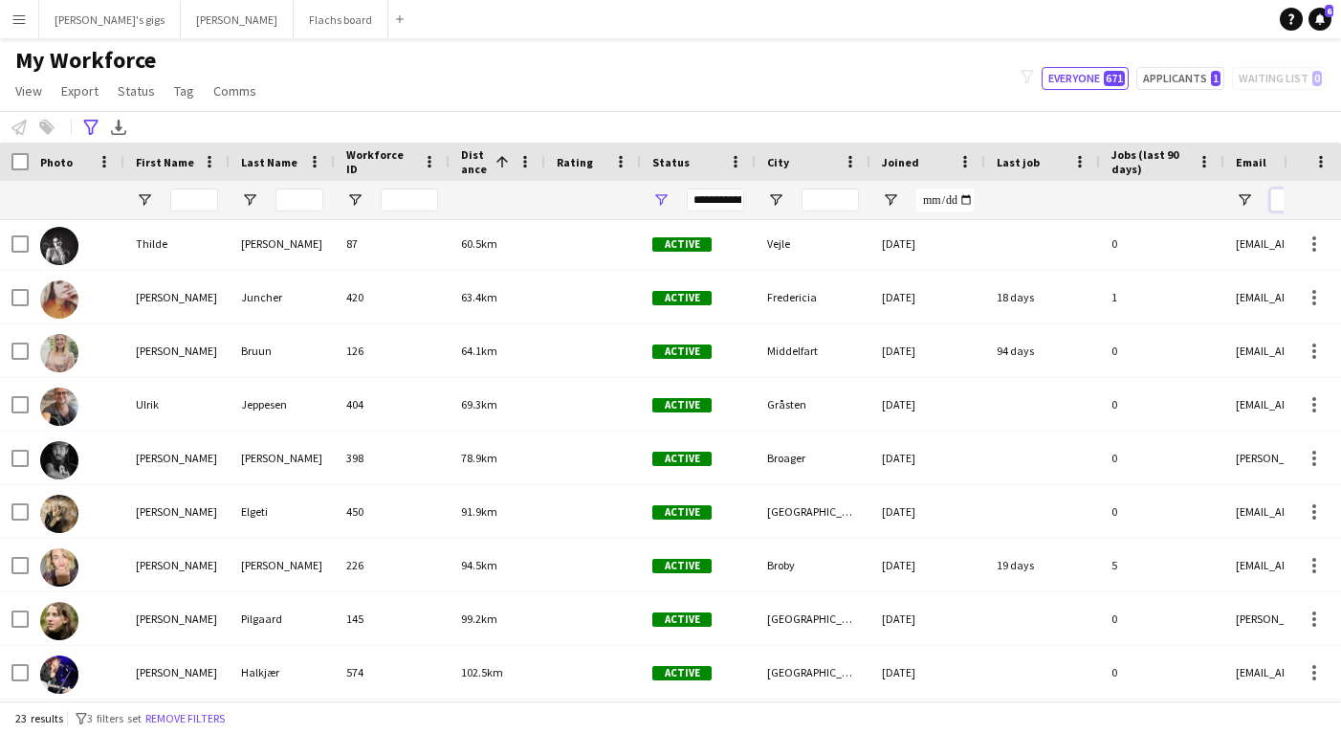
paste input "**********"
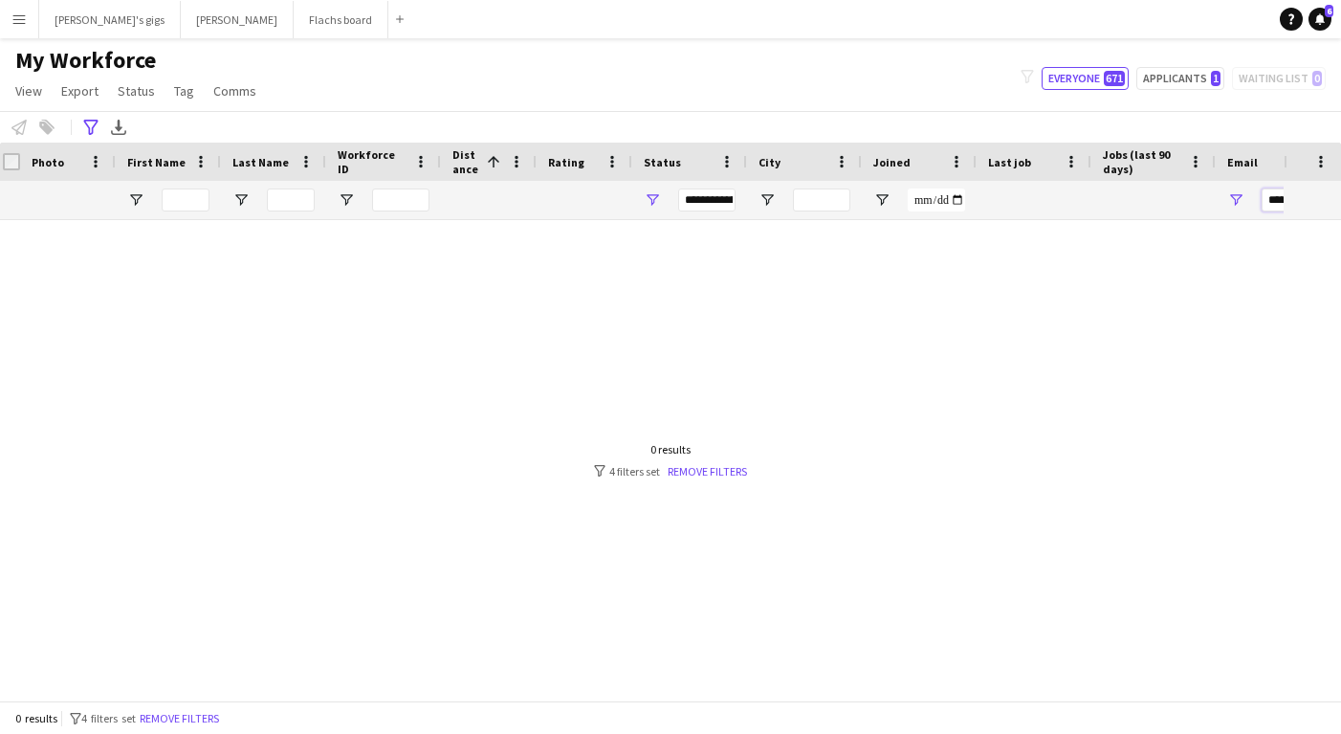
scroll to position [0, 0]
type input "**********"
click at [81, 127] on div "Advanced filters" at bounding box center [90, 127] width 23 height 23
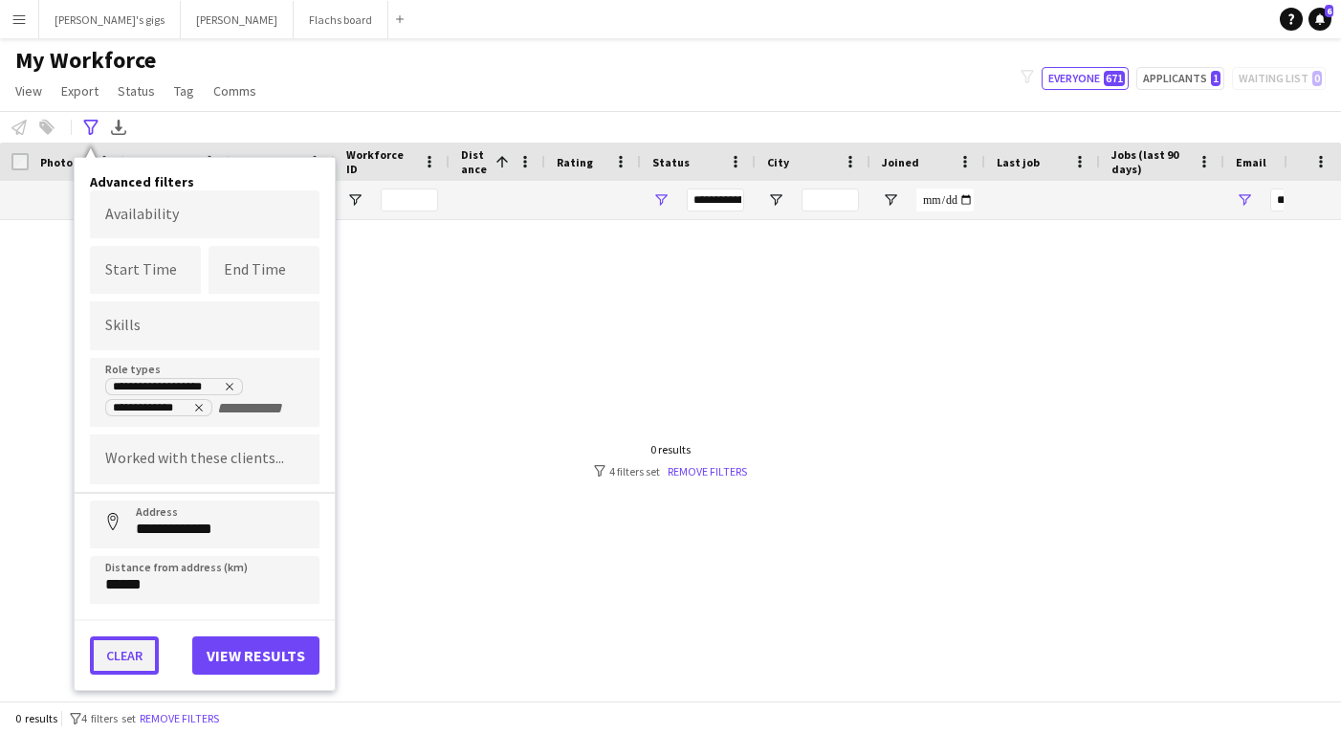
click at [123, 650] on button "Clear" at bounding box center [124, 655] width 69 height 38
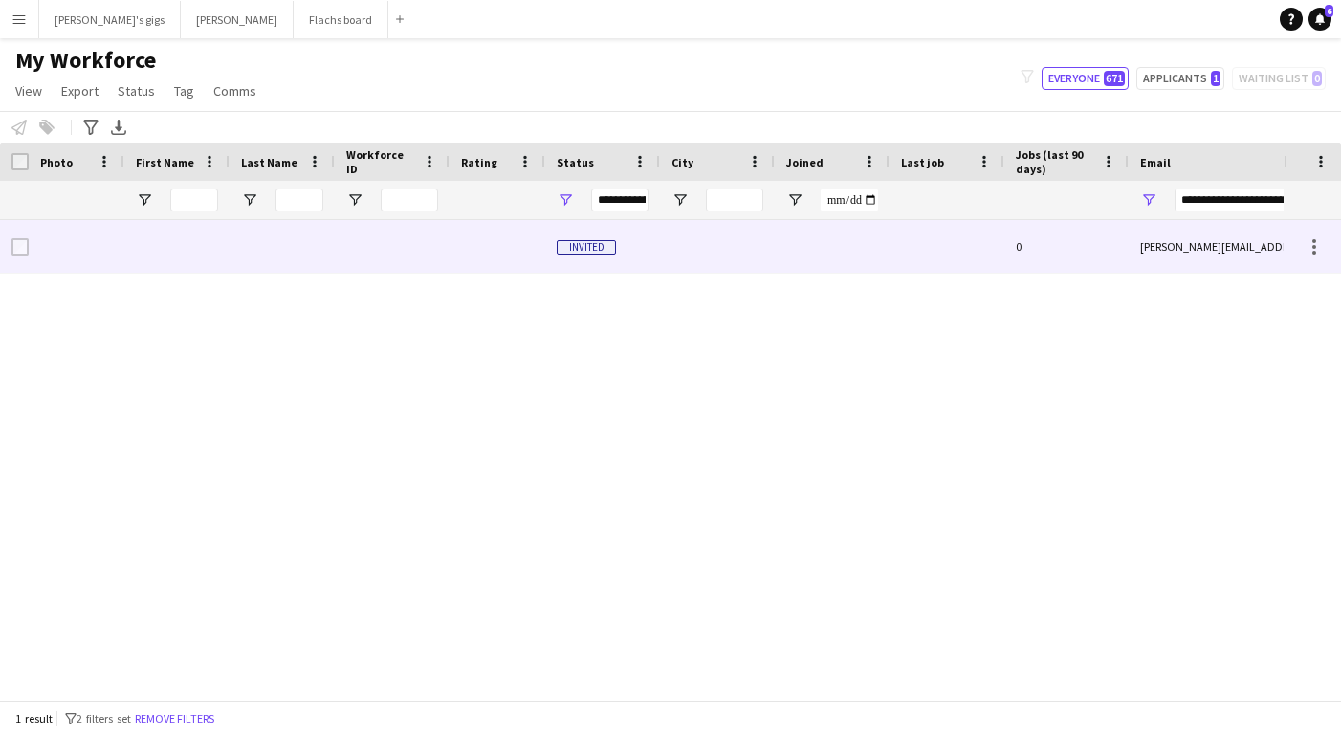
click at [778, 245] on div at bounding box center [832, 246] width 115 height 53
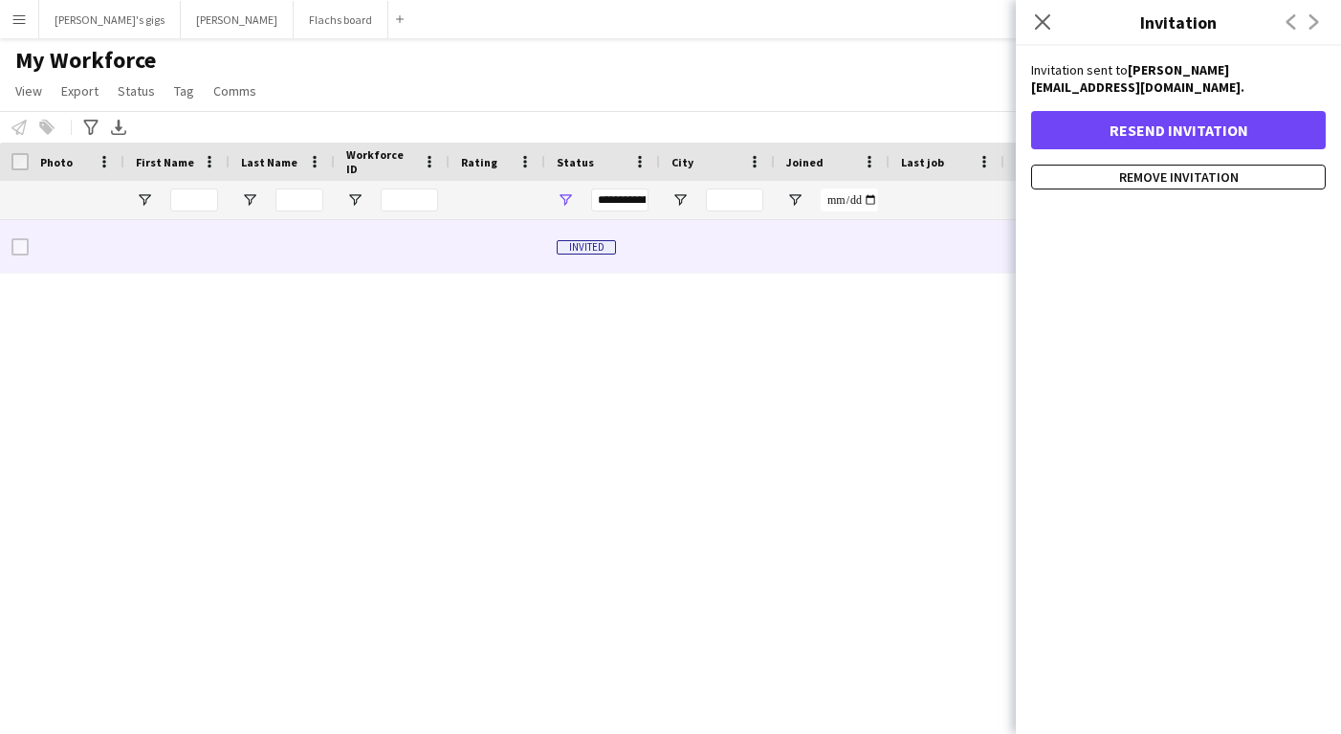
click at [1092, 87] on div "Invitation sent to [PERSON_NAME][EMAIL_ADDRESS][DOMAIN_NAME]. Resend invitation…" at bounding box center [1178, 125] width 325 height 128
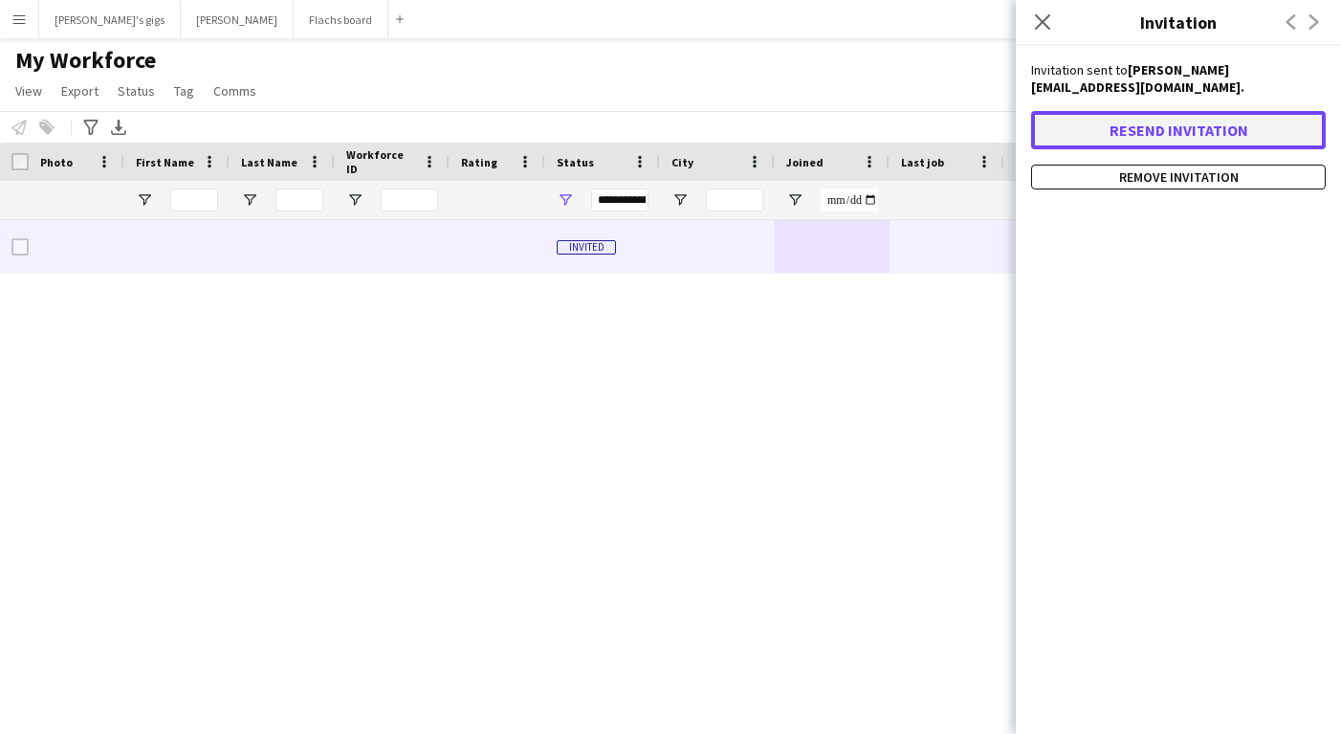
click at [1104, 115] on button "Resend invitation" at bounding box center [1178, 130] width 295 height 38
